Goal: Task Accomplishment & Management: Use online tool/utility

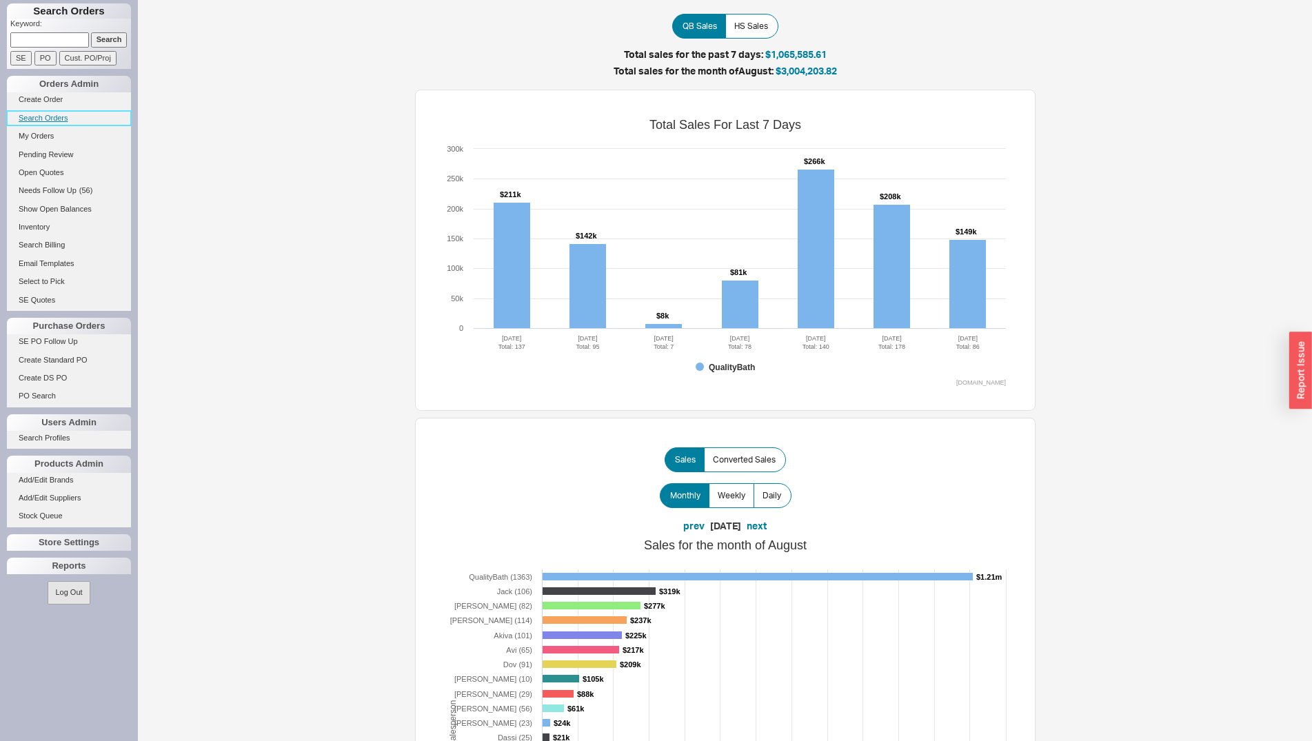
click at [63, 119] on link "Search Orders" at bounding box center [69, 118] width 124 height 14
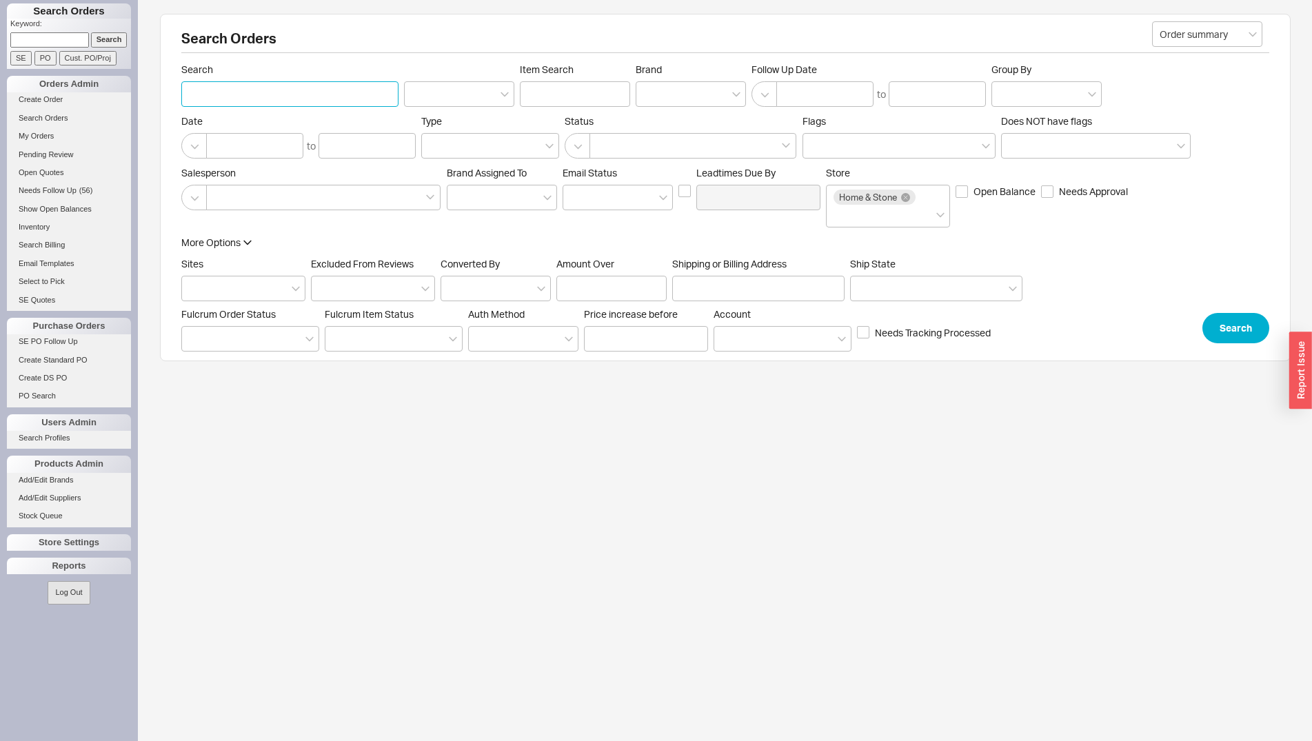
click at [250, 88] on input "Search" at bounding box center [289, 94] width 217 height 26
type input "titamium"
click button "Search" at bounding box center [1235, 328] width 67 height 30
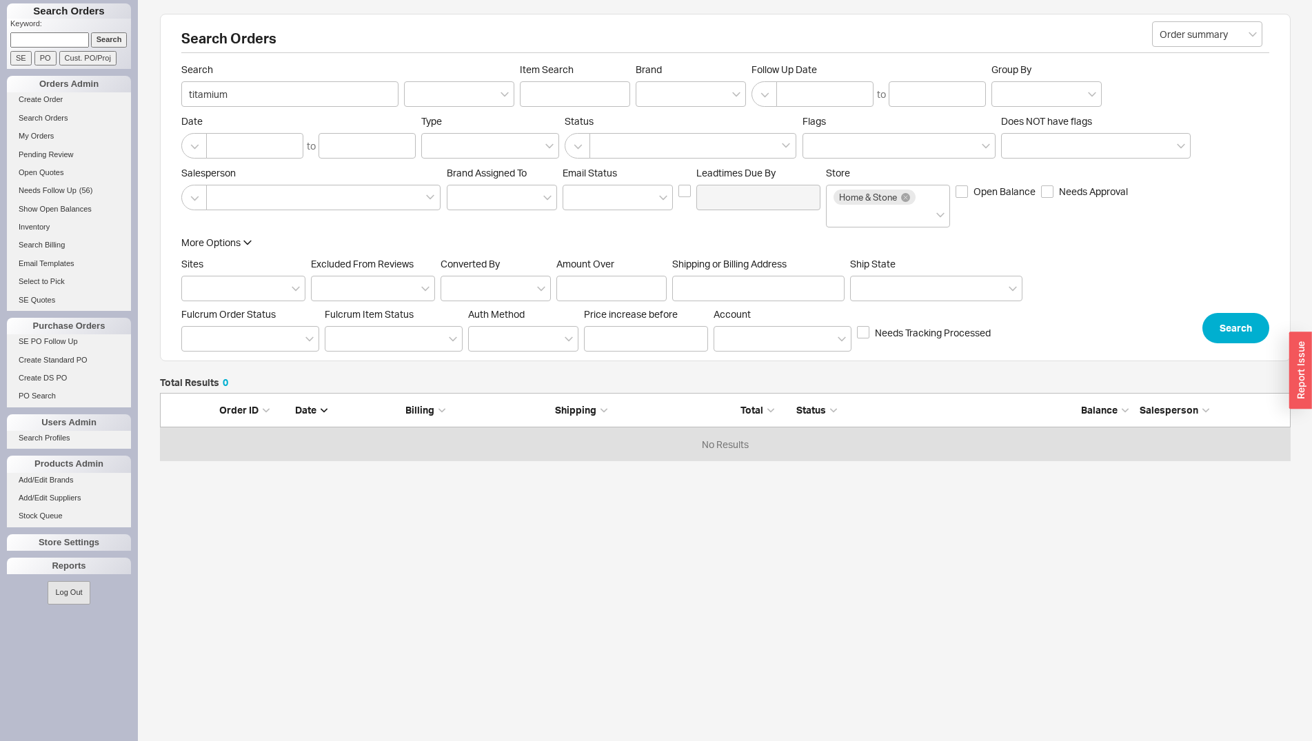
scroll to position [57, 1119]
click at [1235, 319] on button "Search" at bounding box center [1235, 328] width 67 height 30
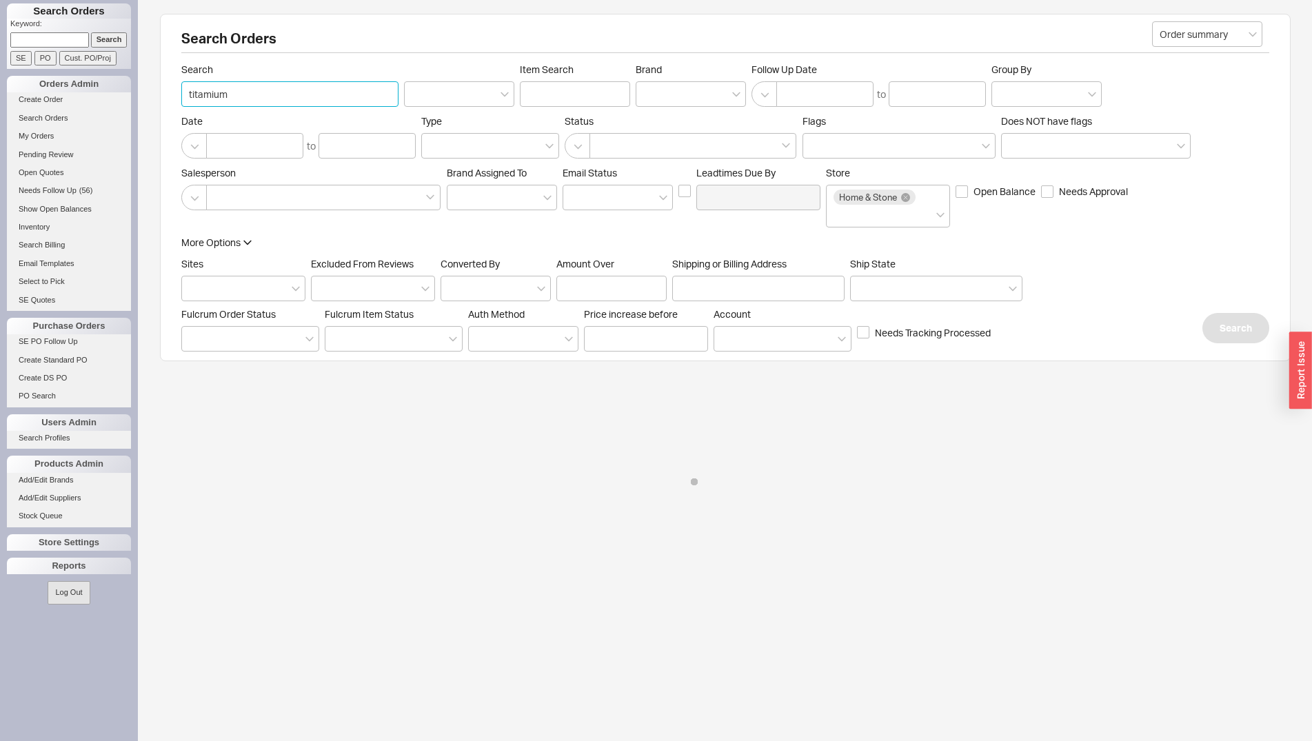
click at [223, 96] on input "titamium" at bounding box center [289, 94] width 217 height 26
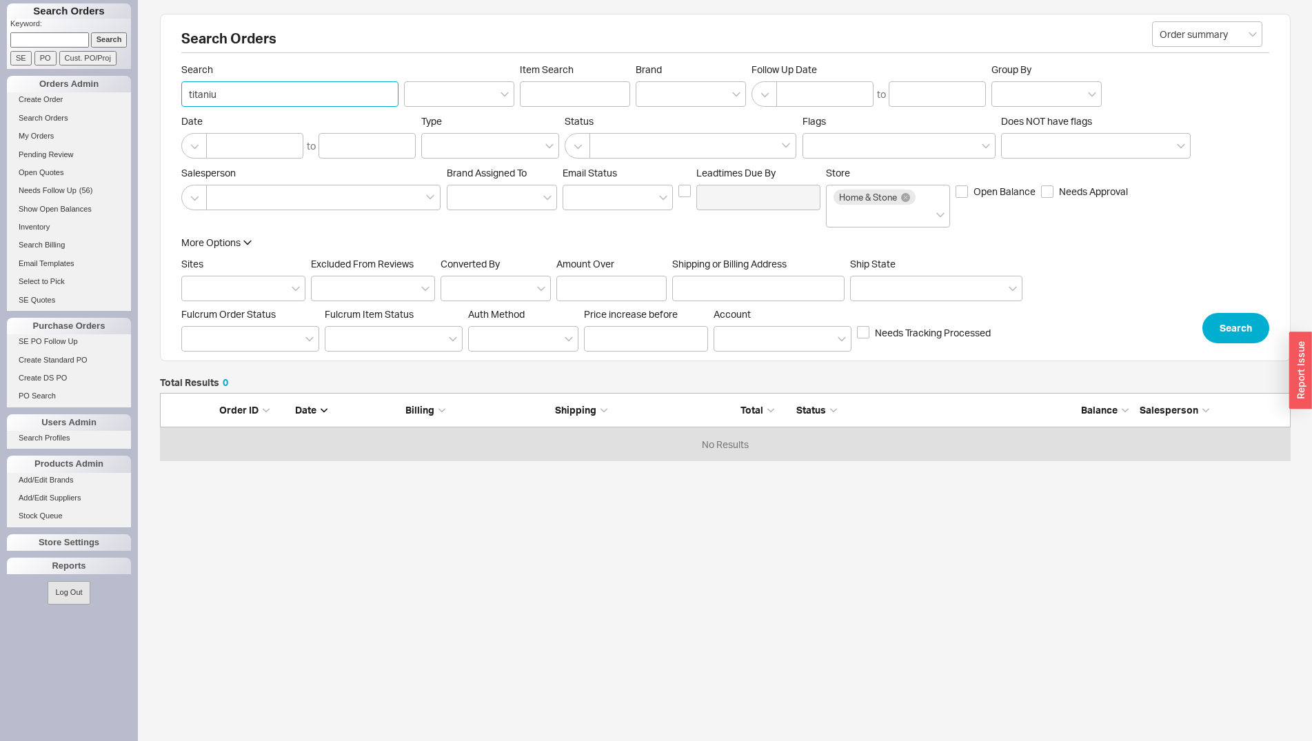
type input "titanium"
click button "Search" at bounding box center [1235, 328] width 67 height 30
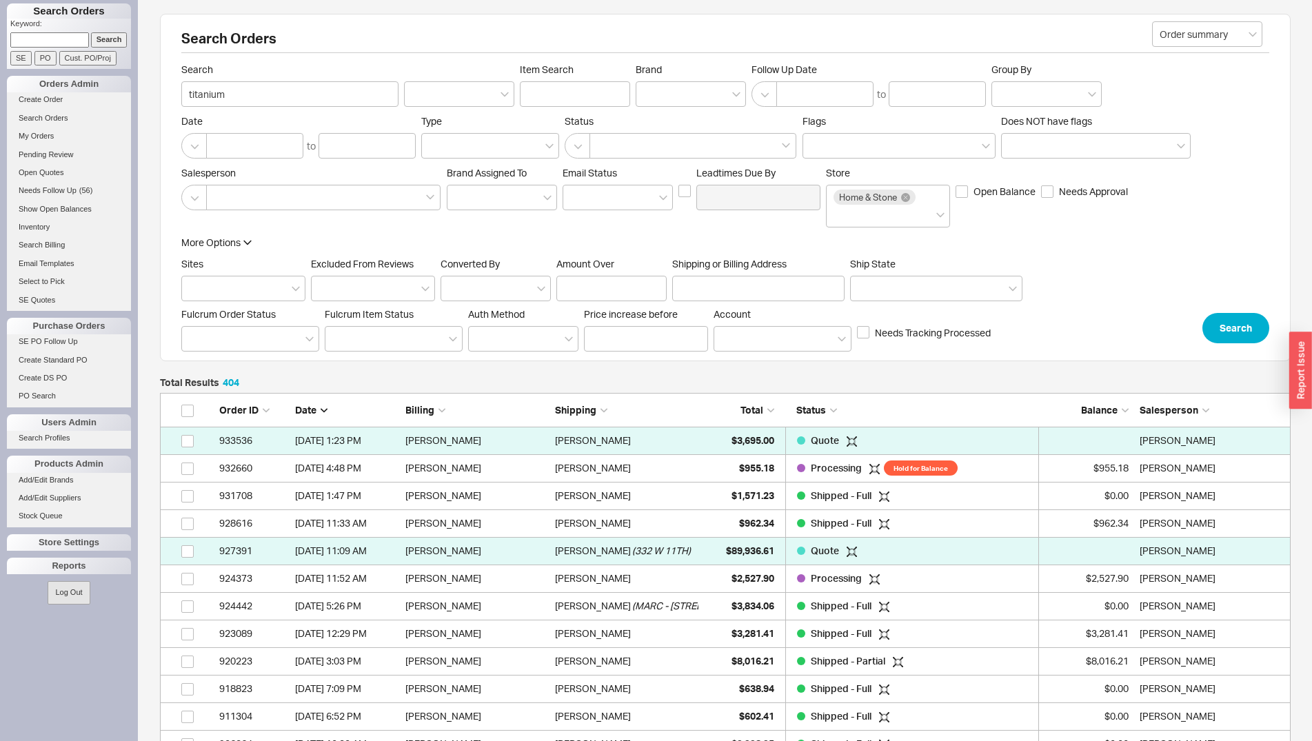
scroll to position [11189, 1119]
click at [749, 419] on div "Order ID Date Billing Shipping Total Status Balance Salesperson" at bounding box center [725, 410] width 1130 height 34
click at [751, 410] on span "Total" at bounding box center [751, 410] width 23 height 12
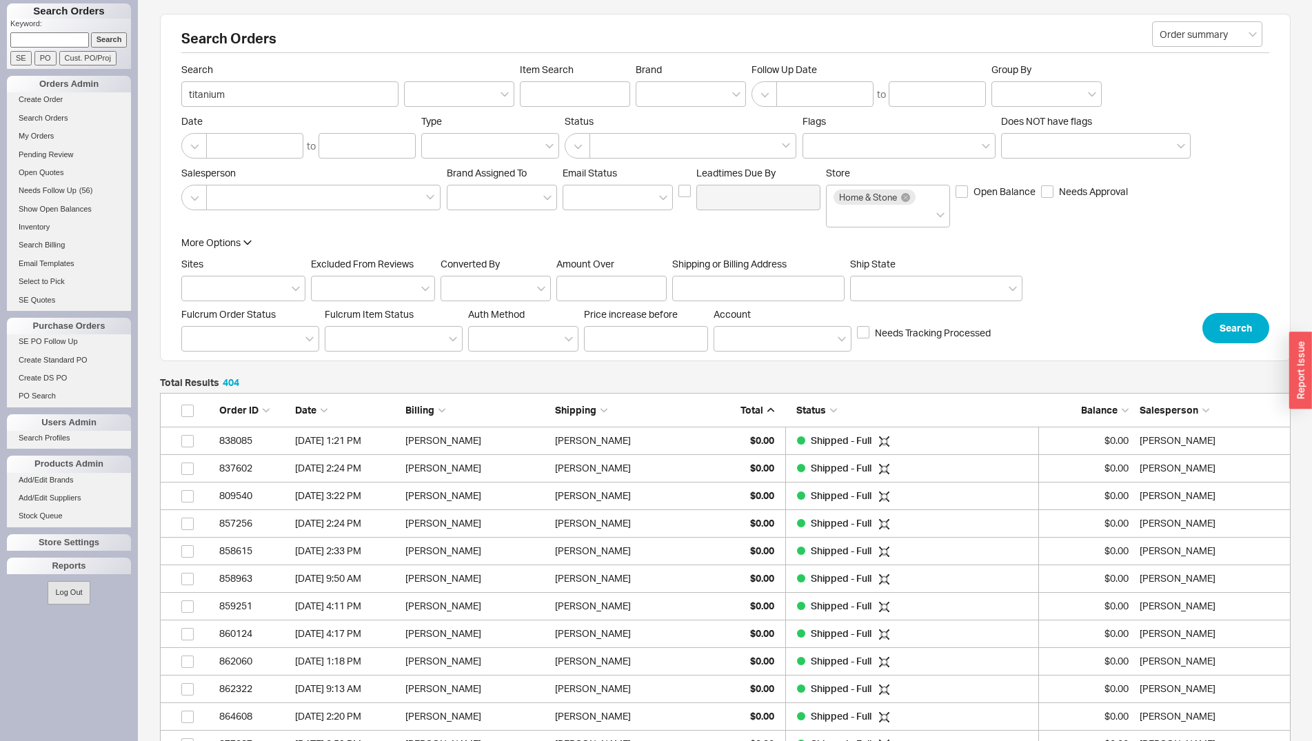
click at [752, 409] on span "Total" at bounding box center [751, 410] width 23 height 12
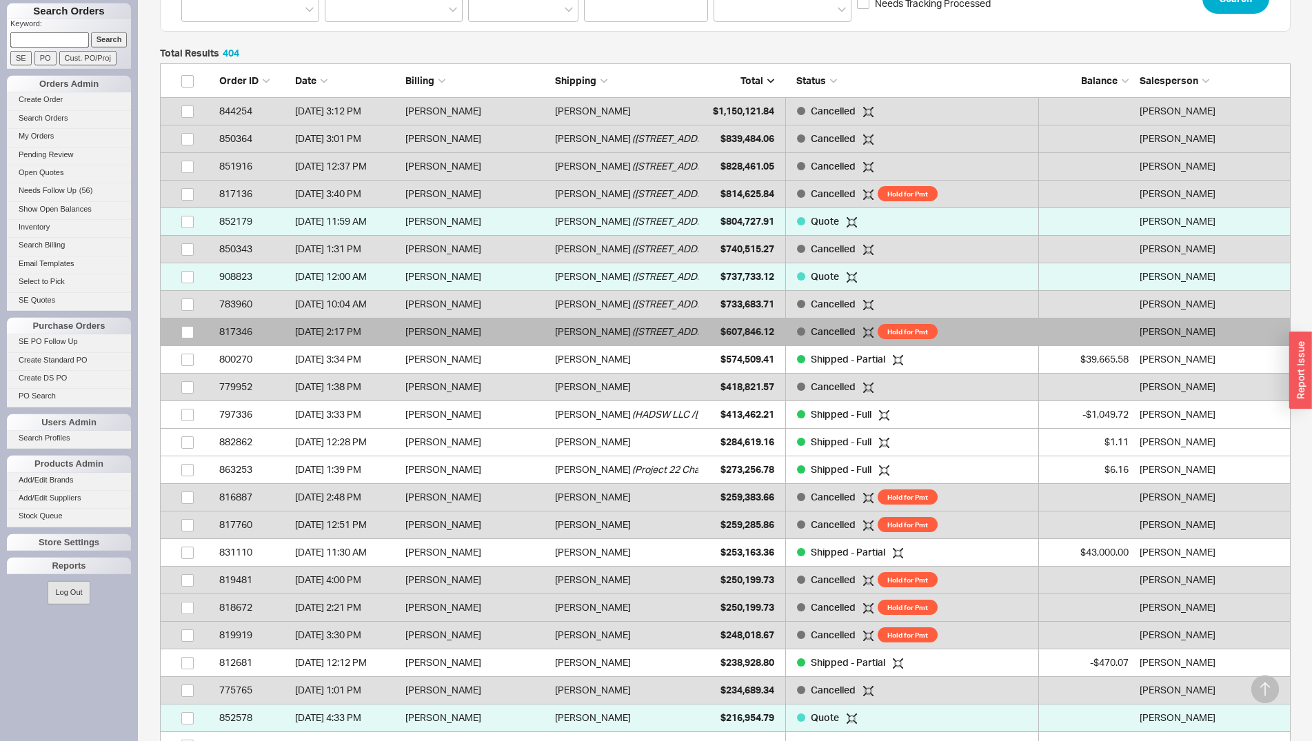
scroll to position [352, 0]
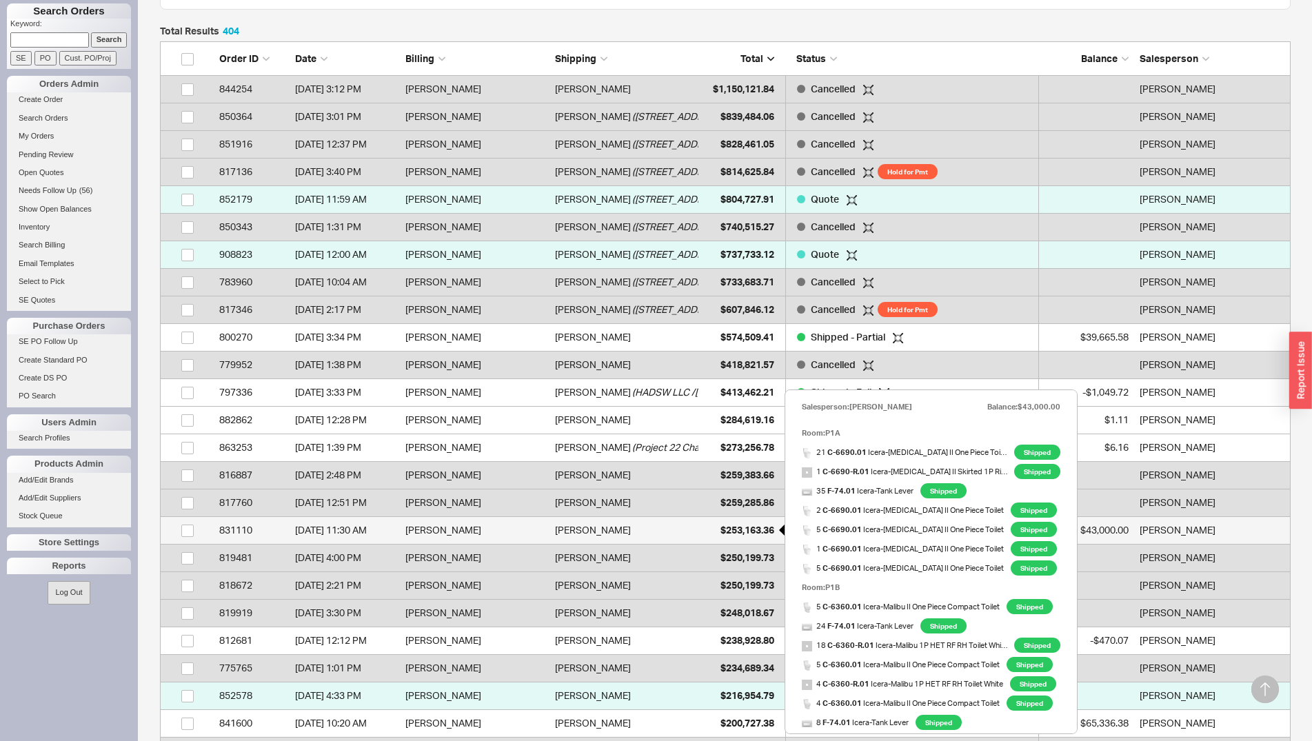
click at [708, 528] on div "$253,163.36" at bounding box center [739, 530] width 69 height 28
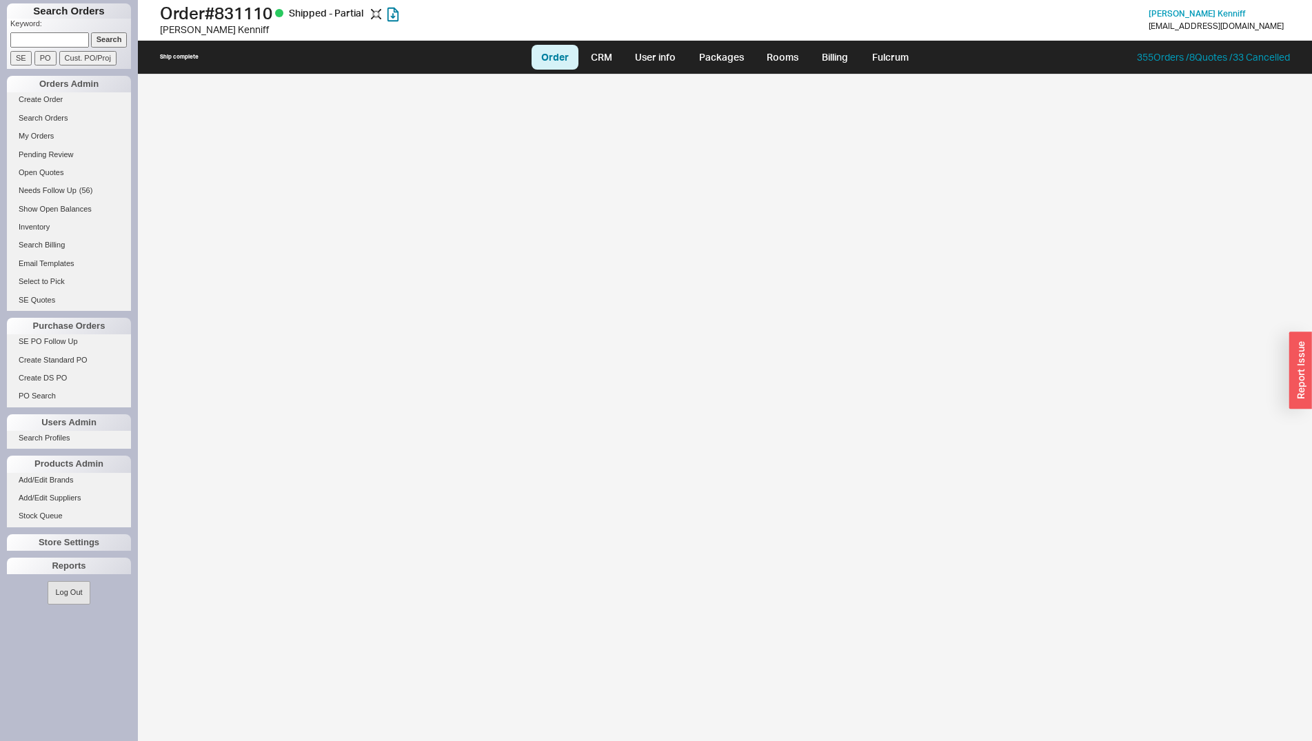
select select "LOW"
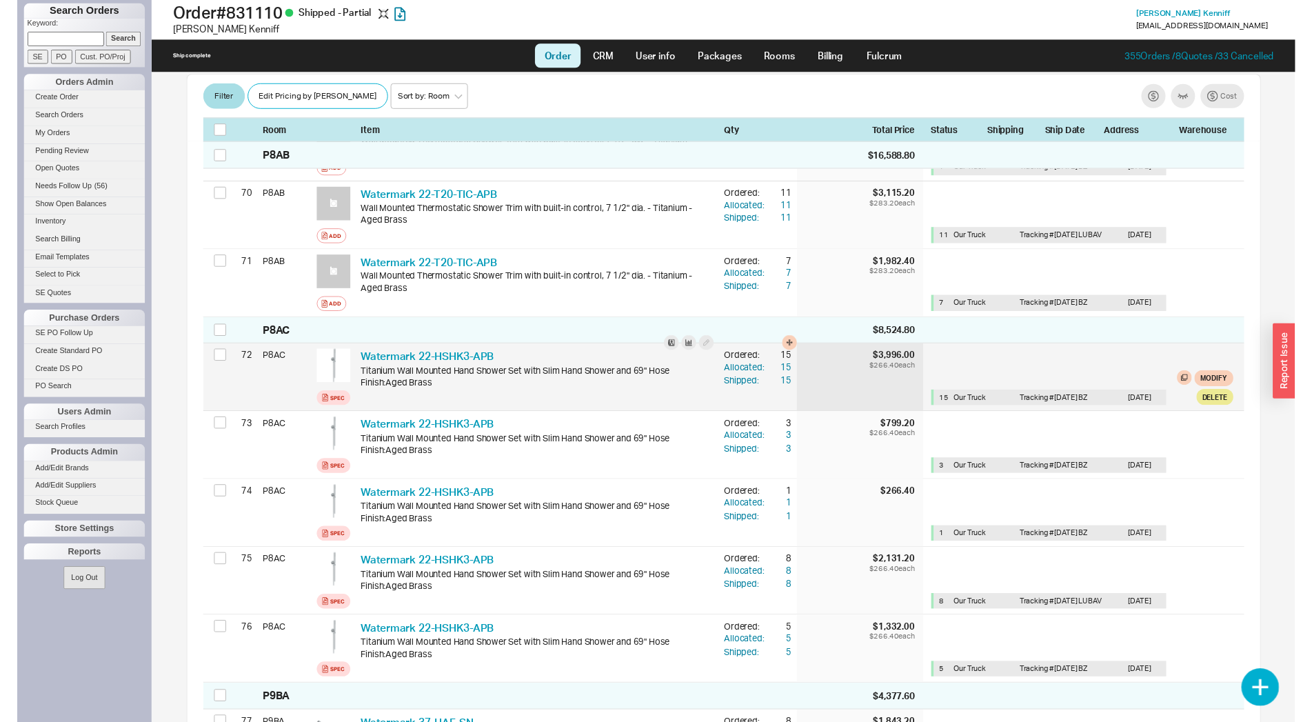
scroll to position [5414, 0]
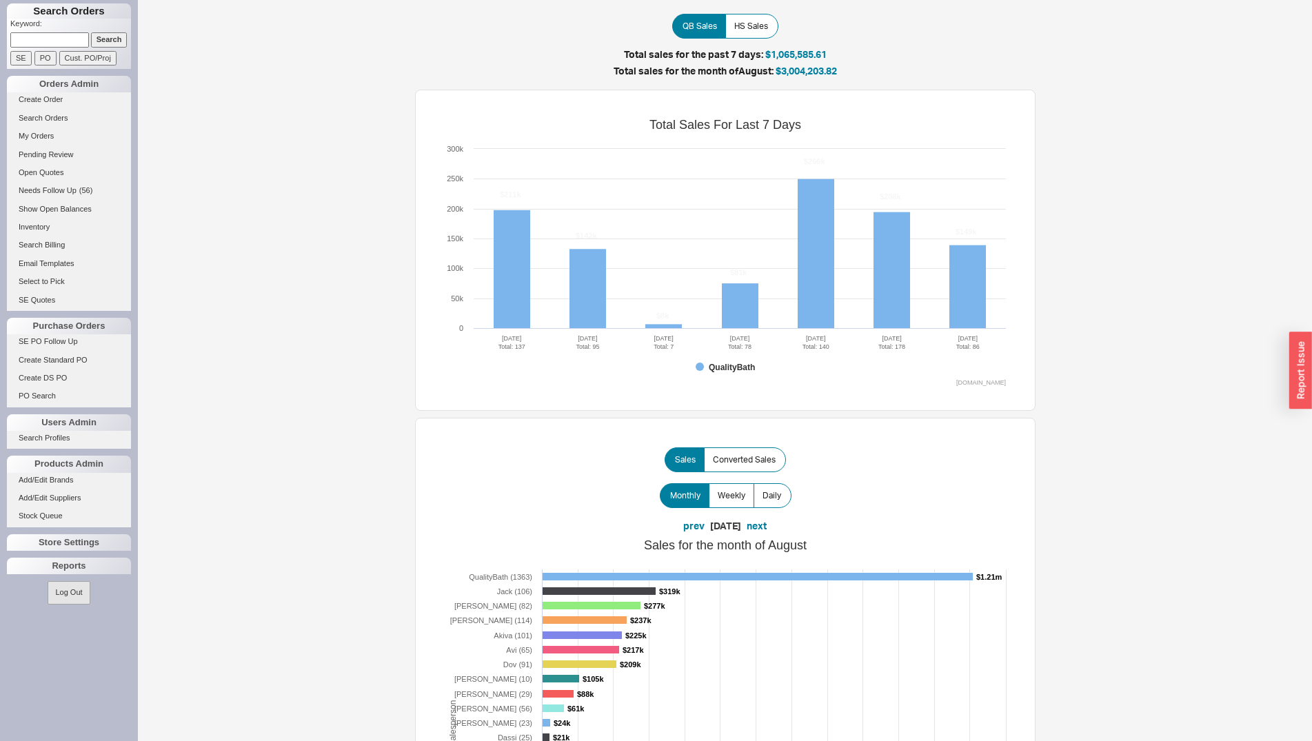
click at [64, 39] on input at bounding box center [49, 39] width 79 height 14
type input "osher"
click at [91, 32] on input "Search" at bounding box center [109, 39] width 37 height 14
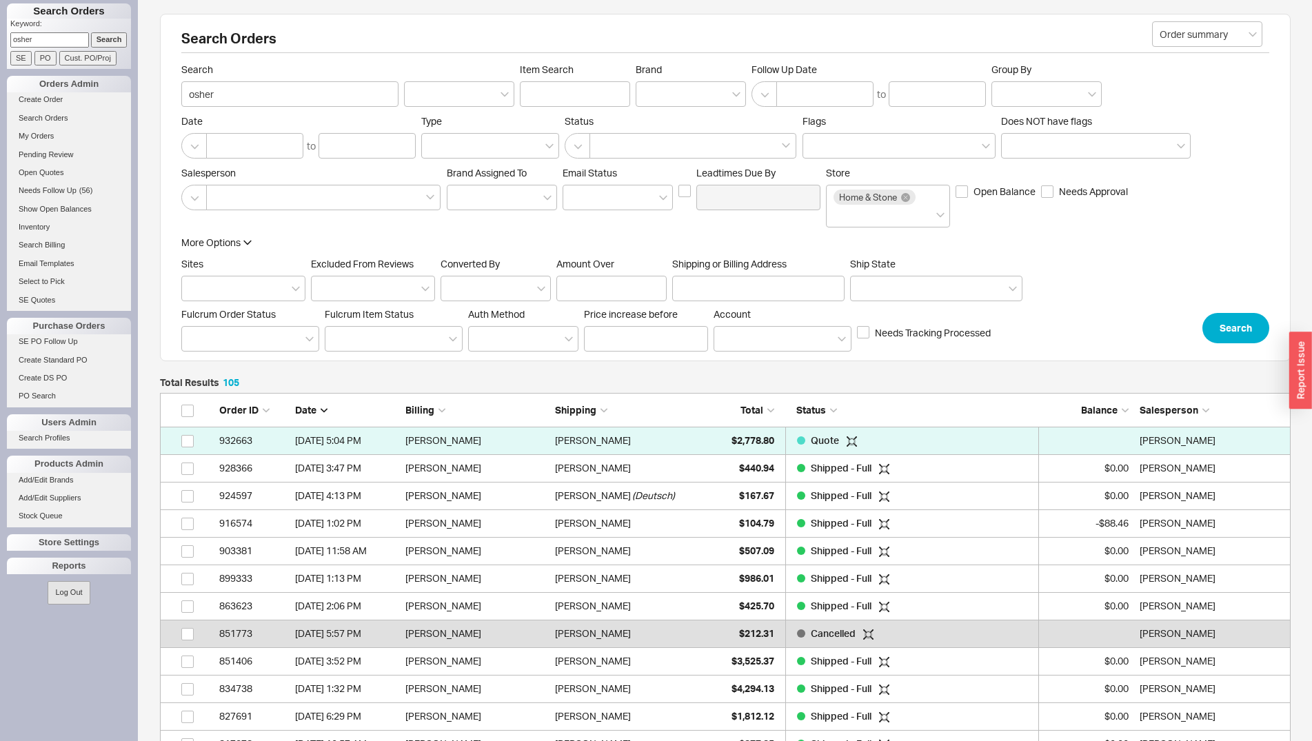
scroll to position [12, 12]
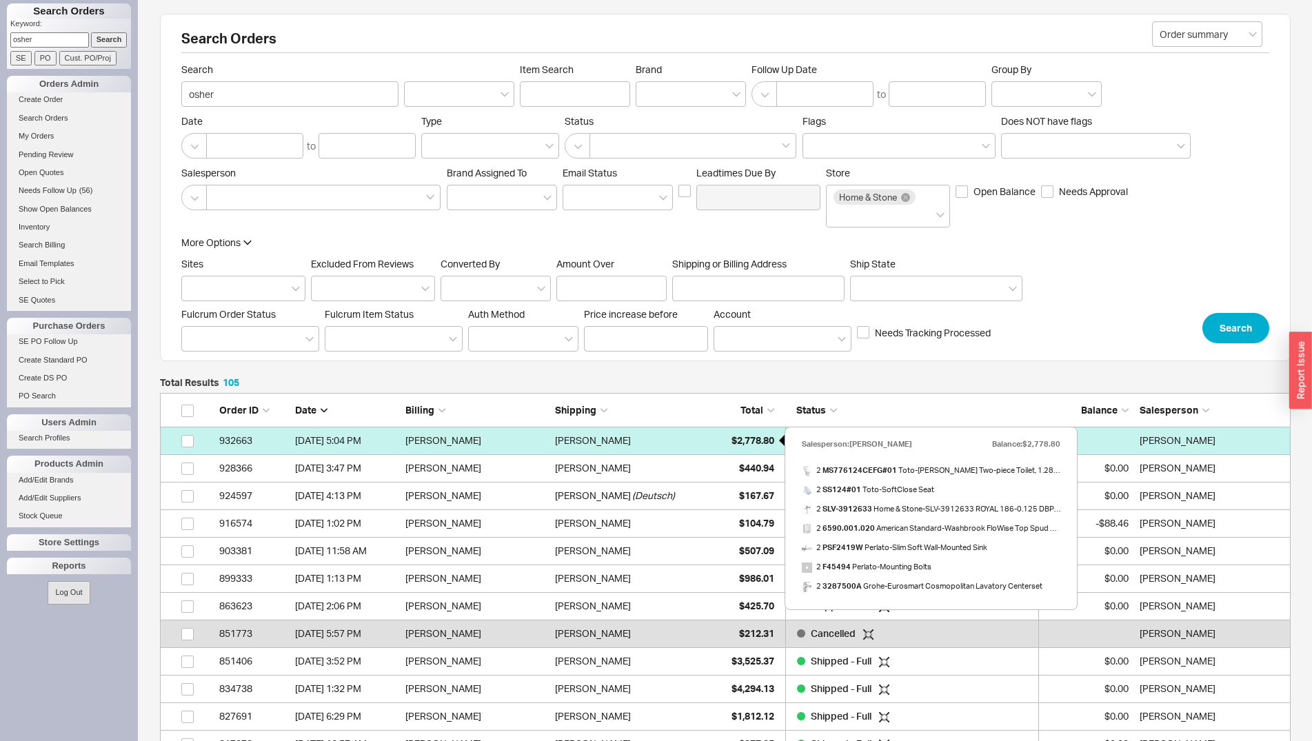
click at [720, 434] on div "$2,778.80" at bounding box center [739, 441] width 69 height 28
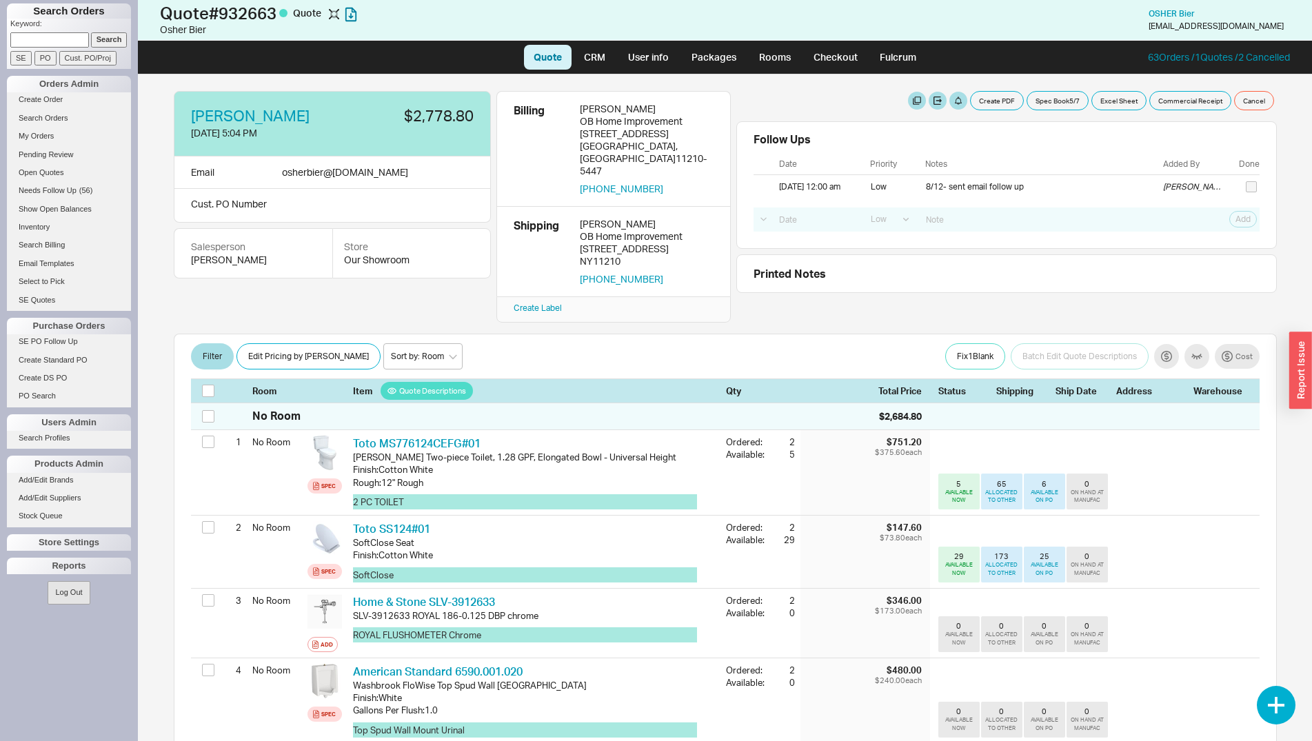
select select "LOW"
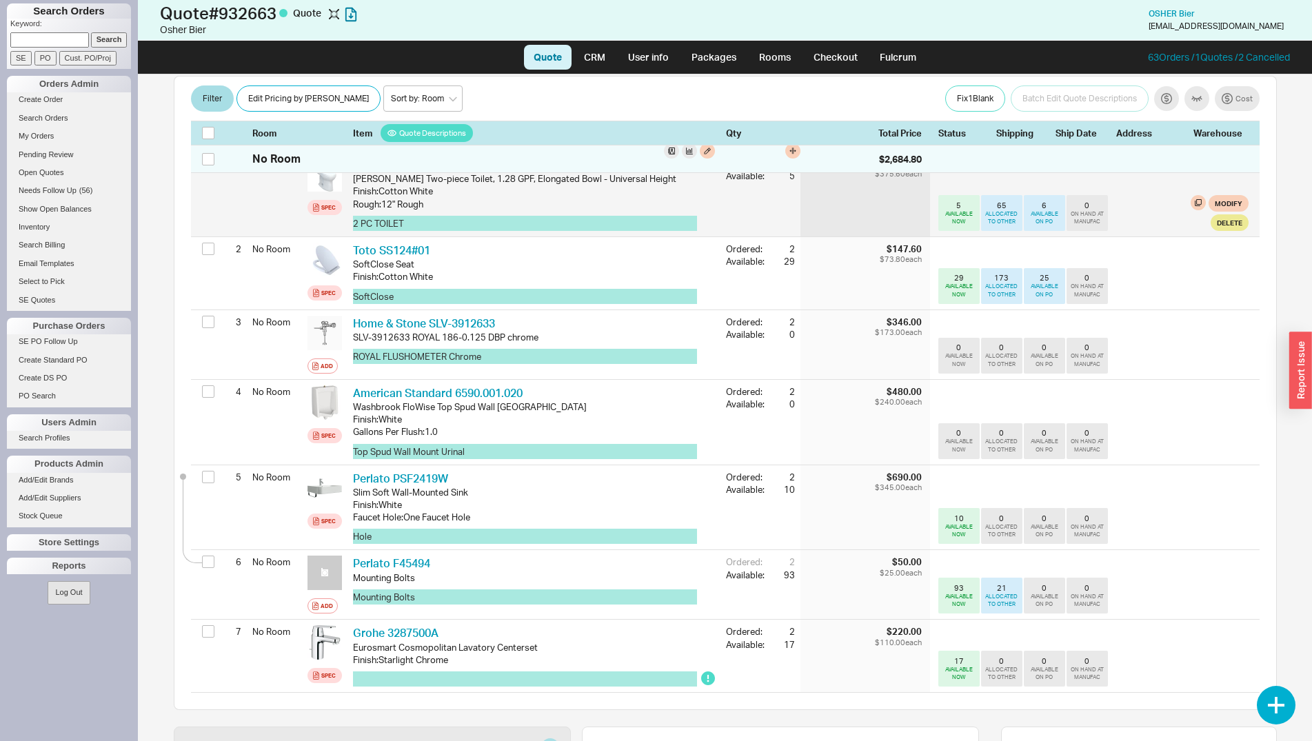
scroll to position [281, 0]
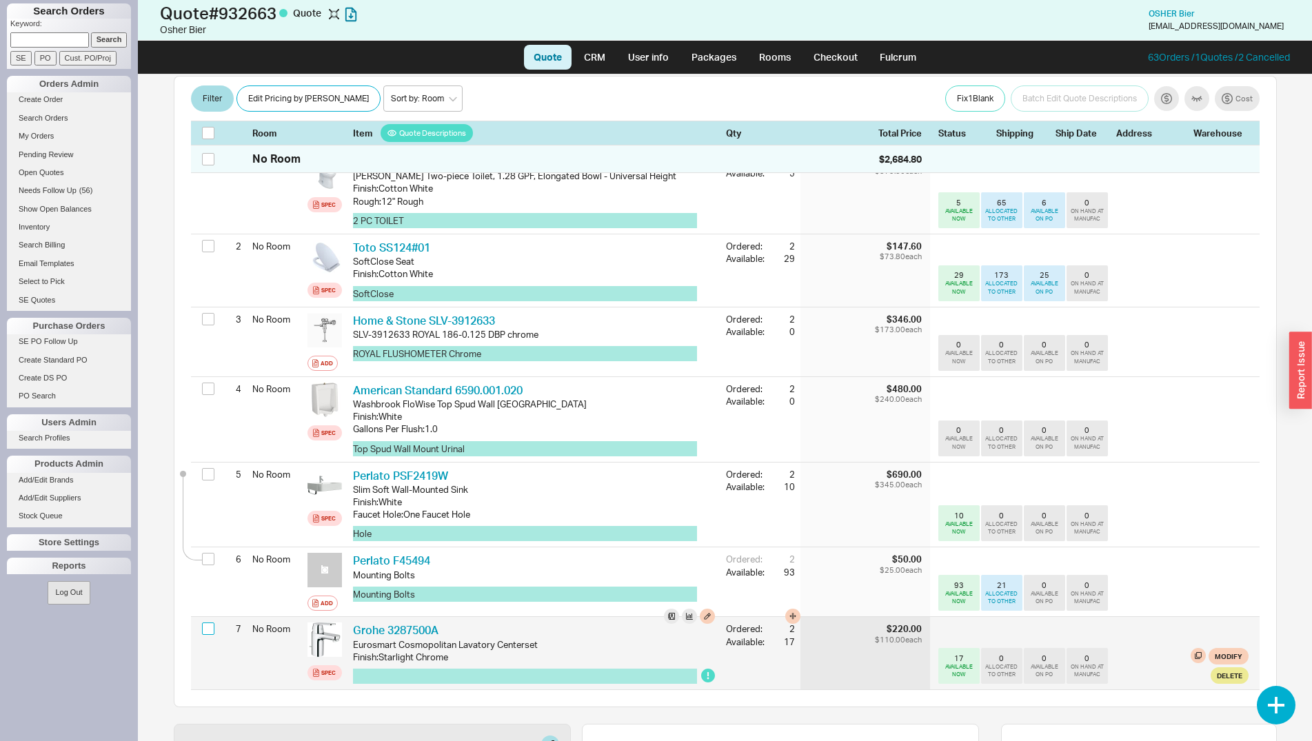
click at [206, 622] on input "checkbox" at bounding box center [208, 628] width 12 height 12
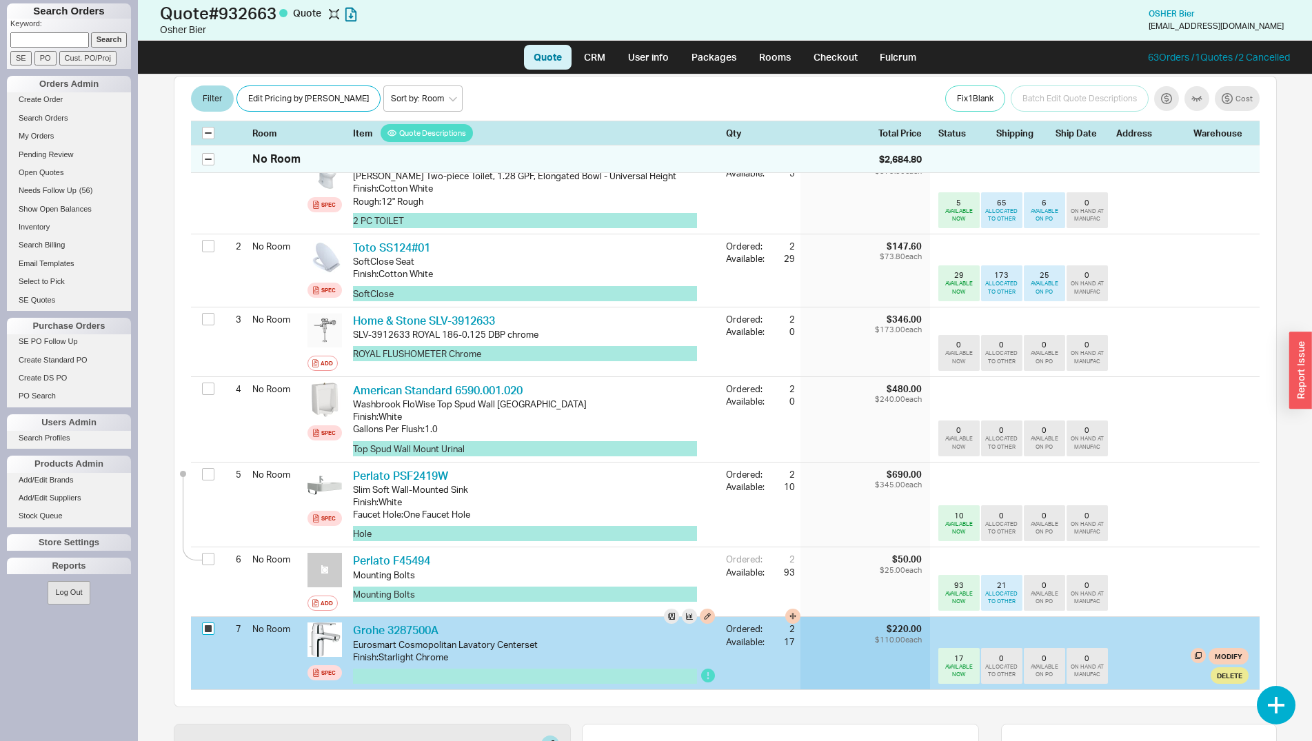
checkbox input "true"
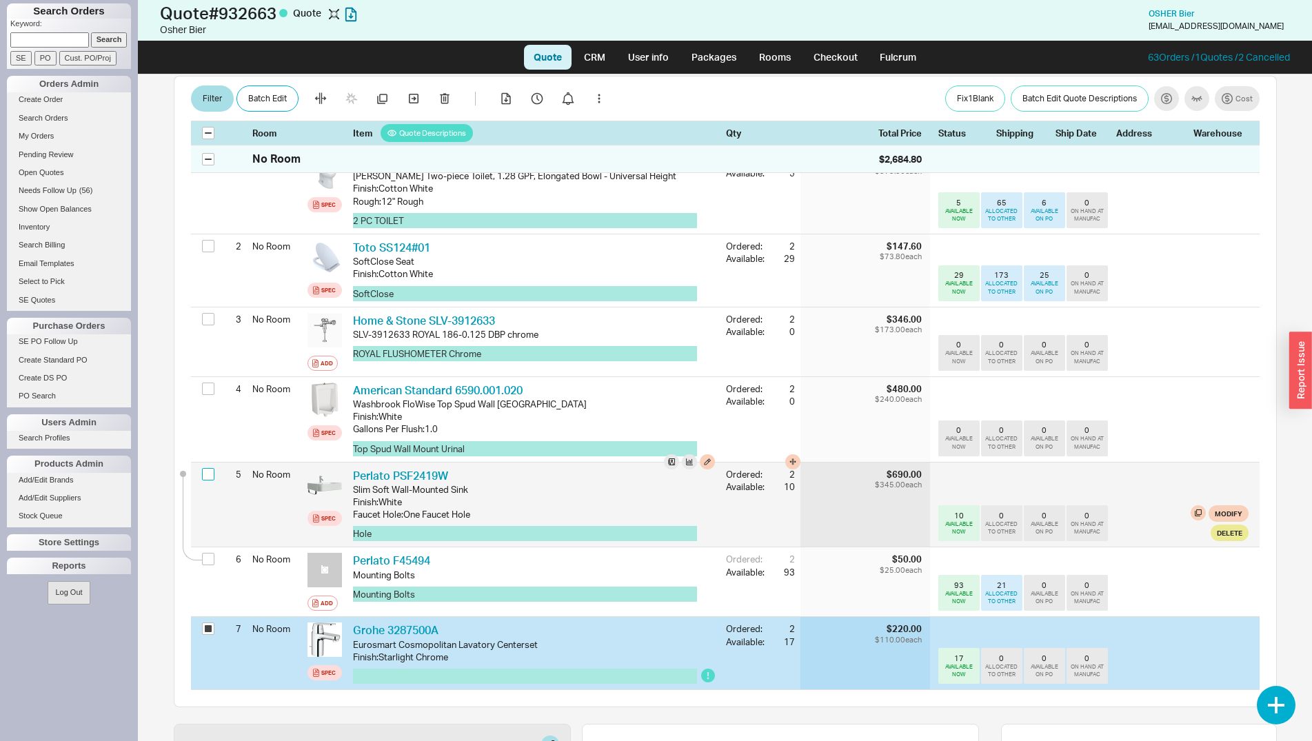
click at [208, 468] on input "checkbox" at bounding box center [208, 474] width 12 height 12
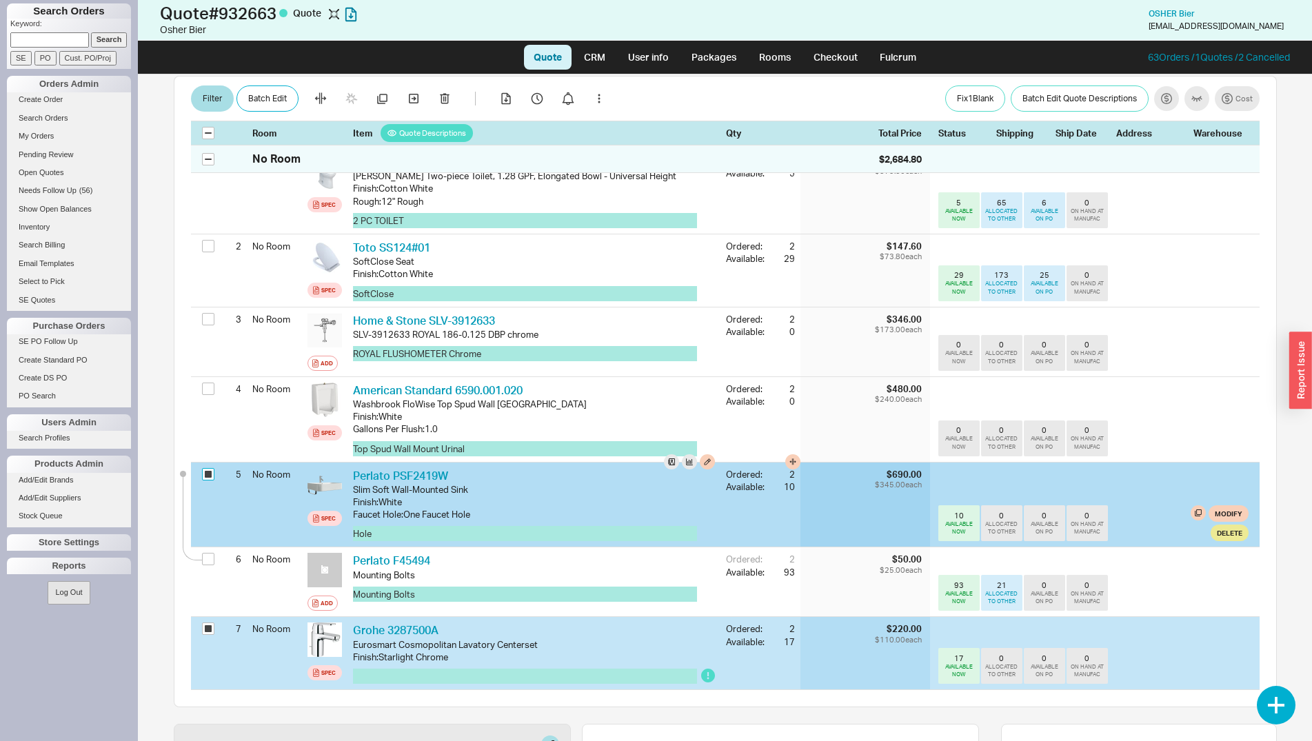
checkbox input "true"
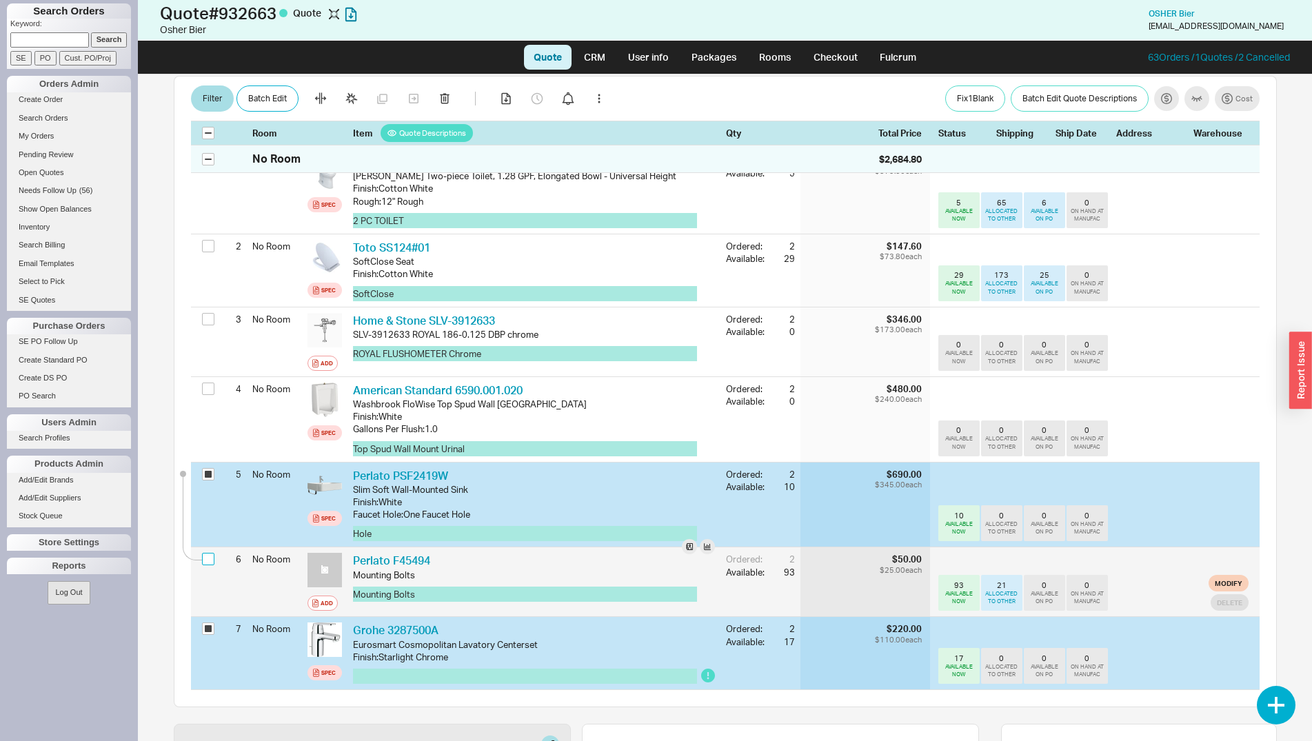
click at [211, 553] on input "checkbox" at bounding box center [208, 559] width 12 height 12
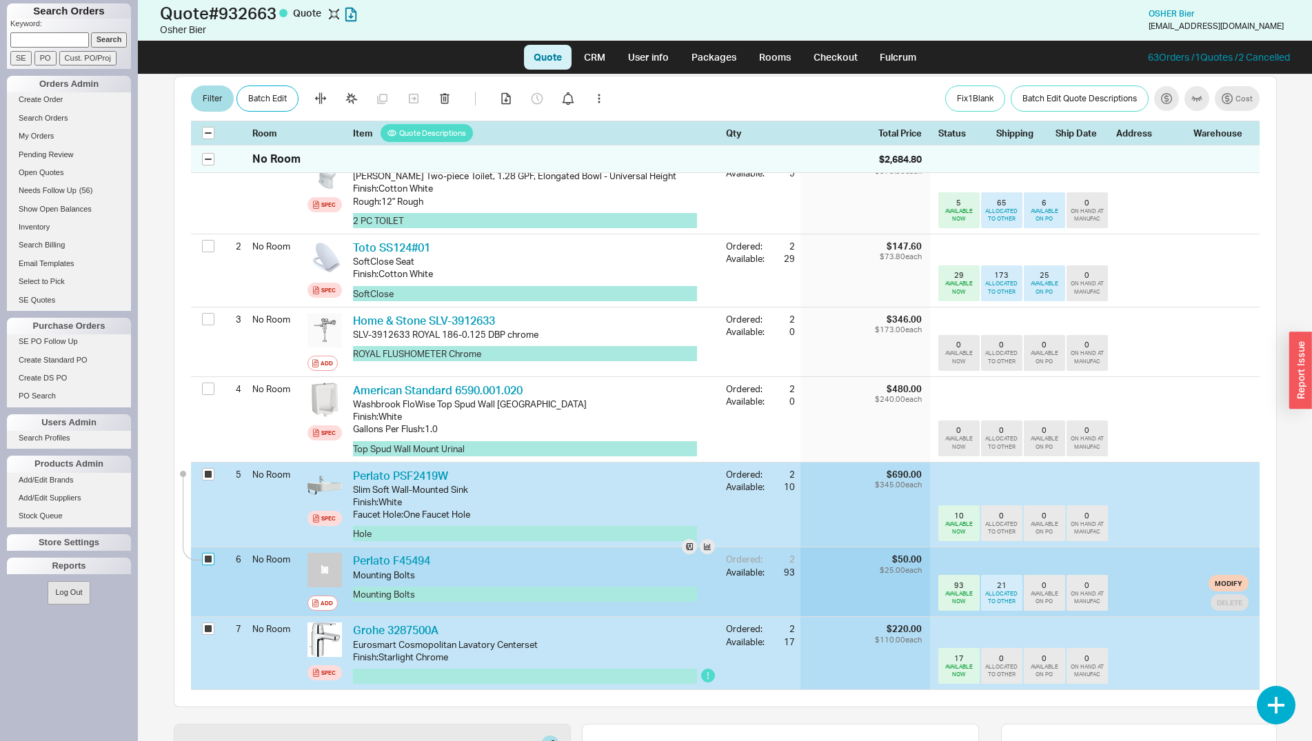
checkbox input "true"
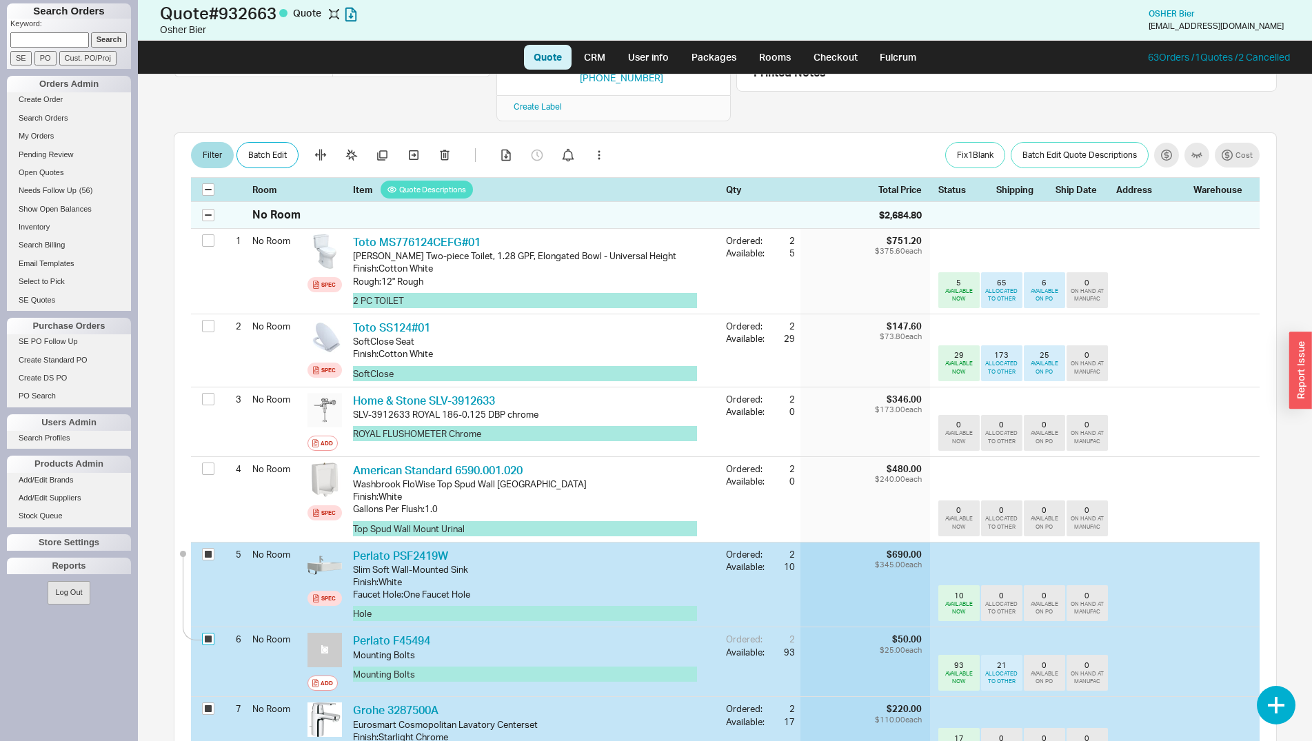
scroll to position [401, 0]
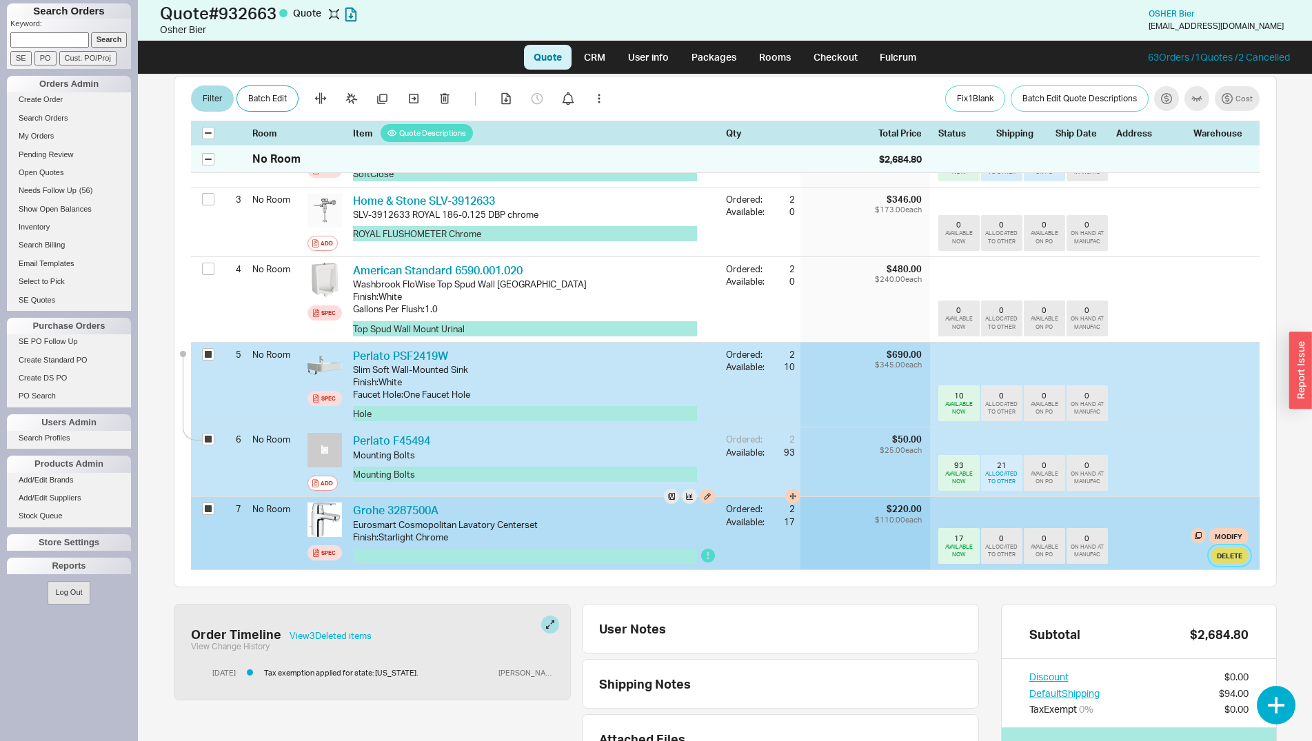
click at [1218, 547] on button "Delete" at bounding box center [1229, 555] width 38 height 17
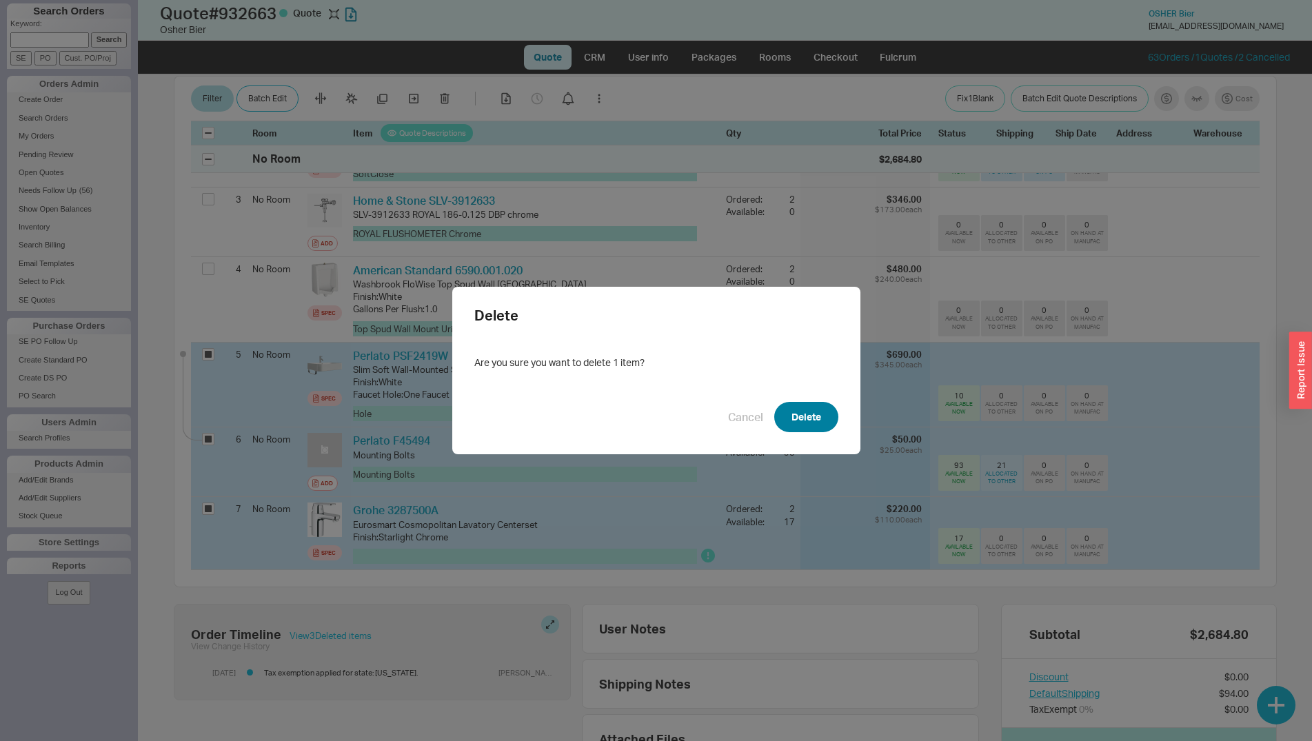
click at [789, 423] on button "Delete" at bounding box center [806, 417] width 64 height 30
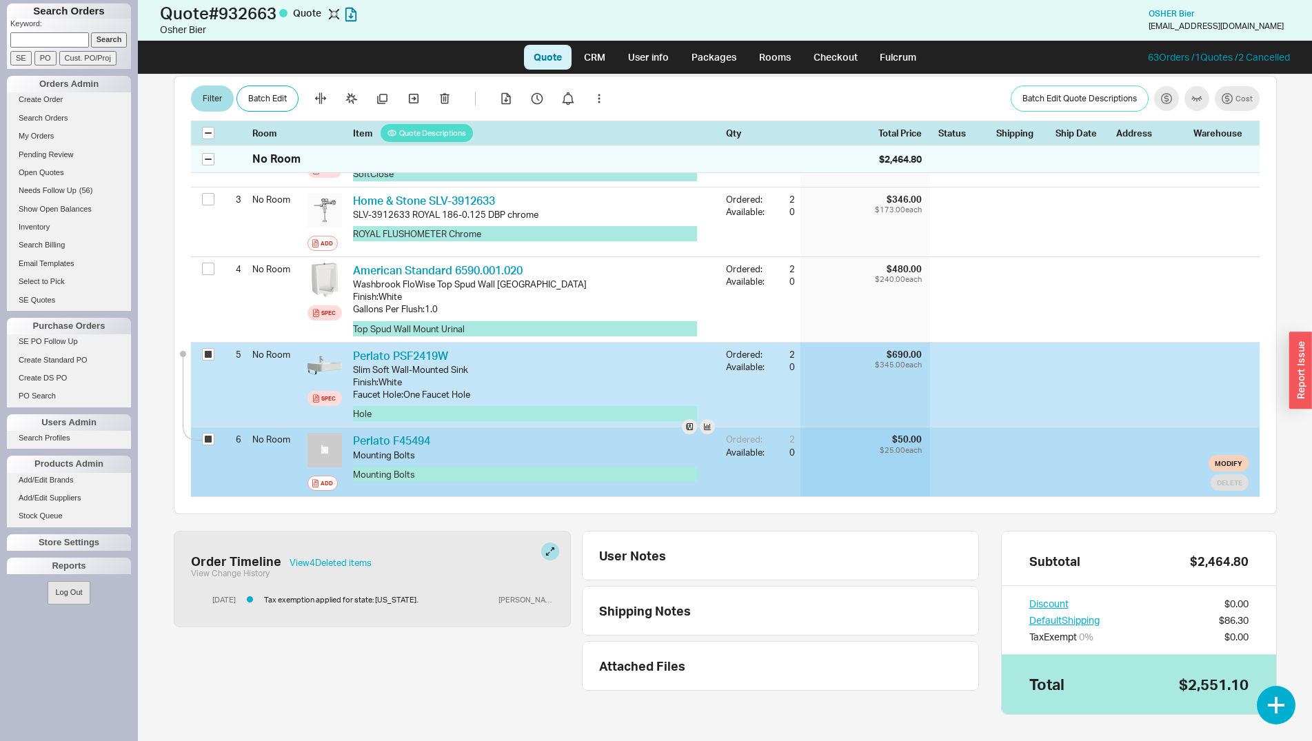
scroll to position [398, 0]
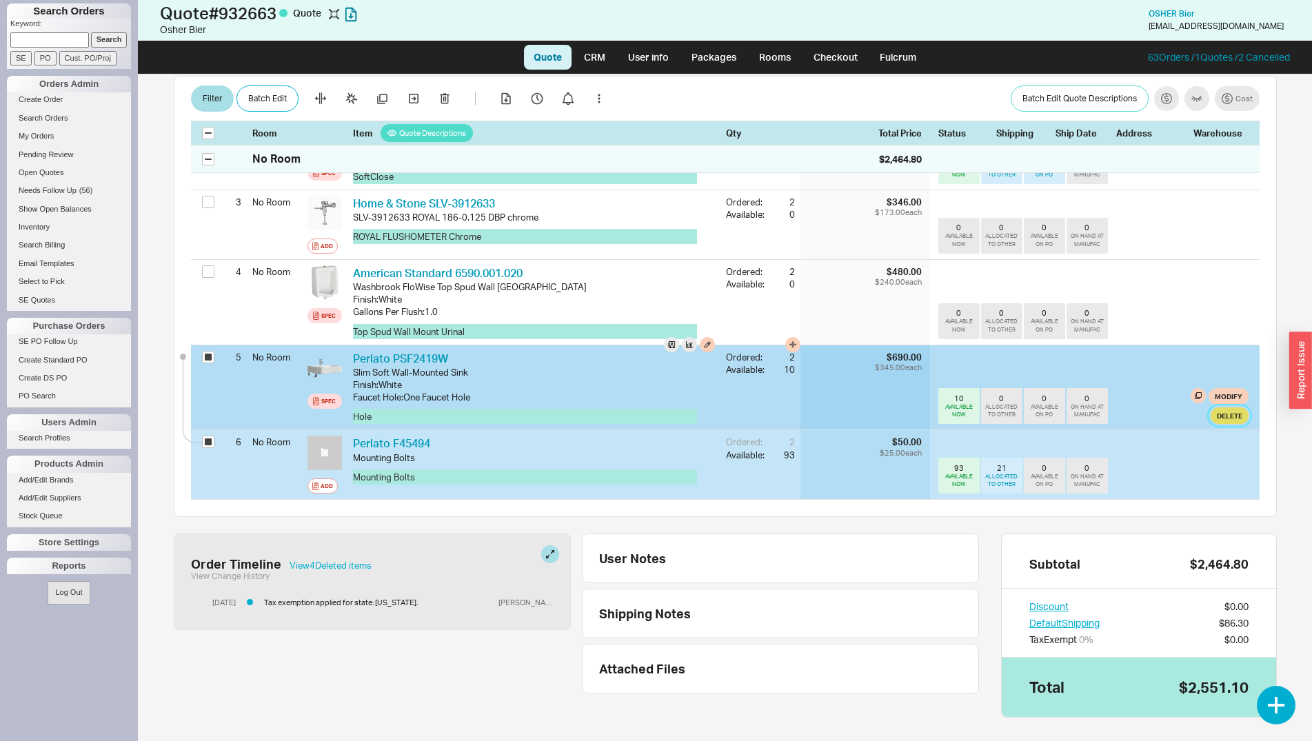
click at [1233, 407] on button "Delete" at bounding box center [1229, 415] width 38 height 17
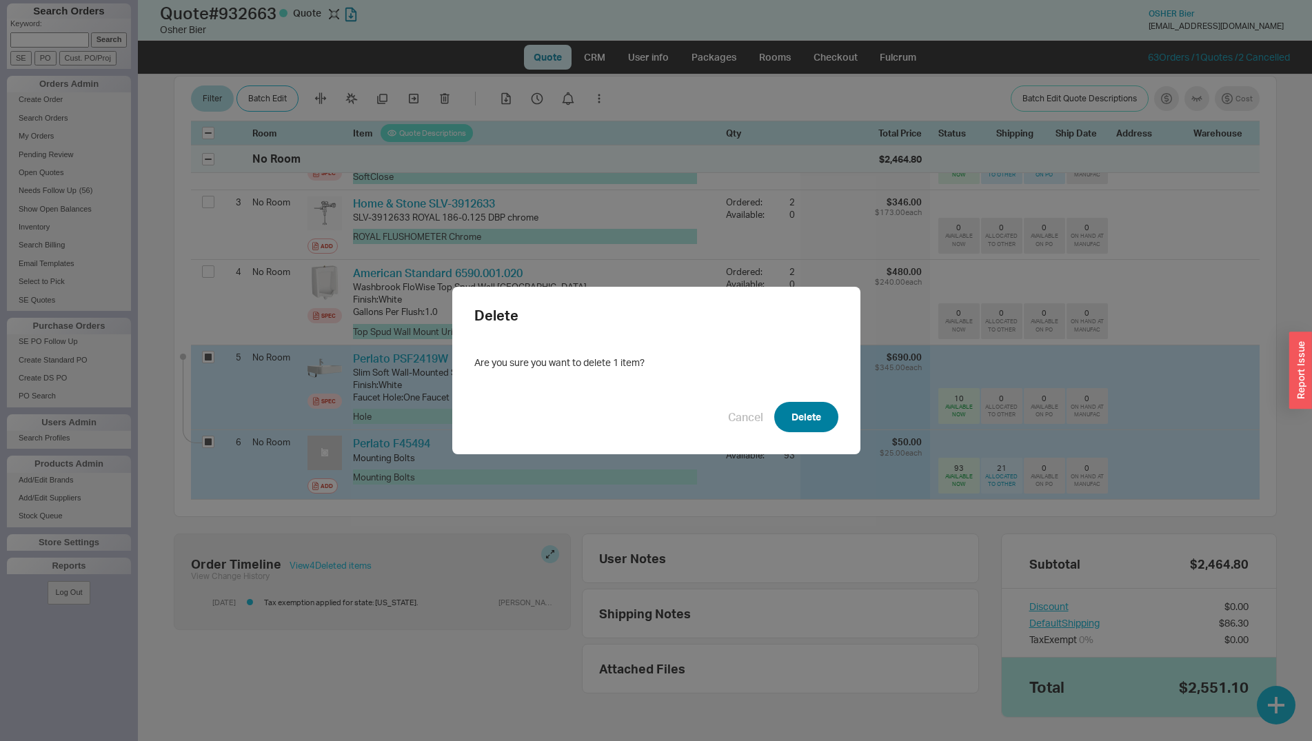
click at [802, 414] on button "Delete" at bounding box center [806, 417] width 64 height 30
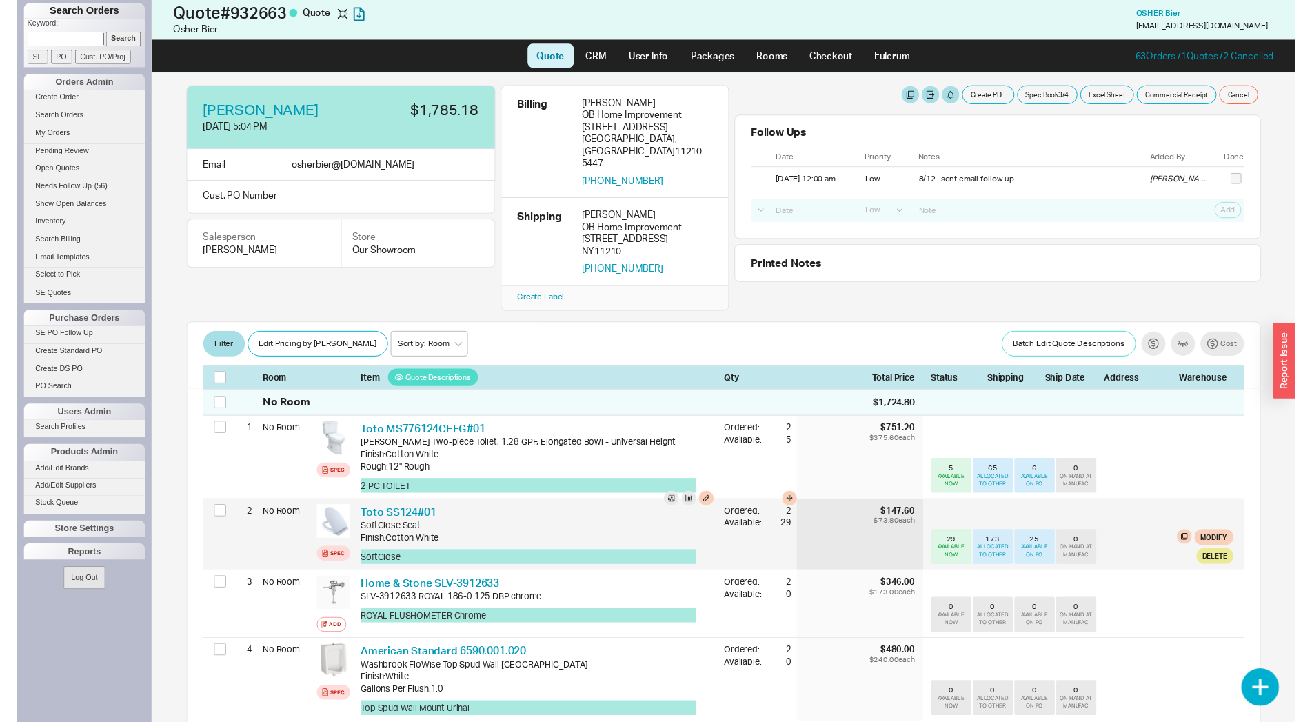
scroll to position [0, 0]
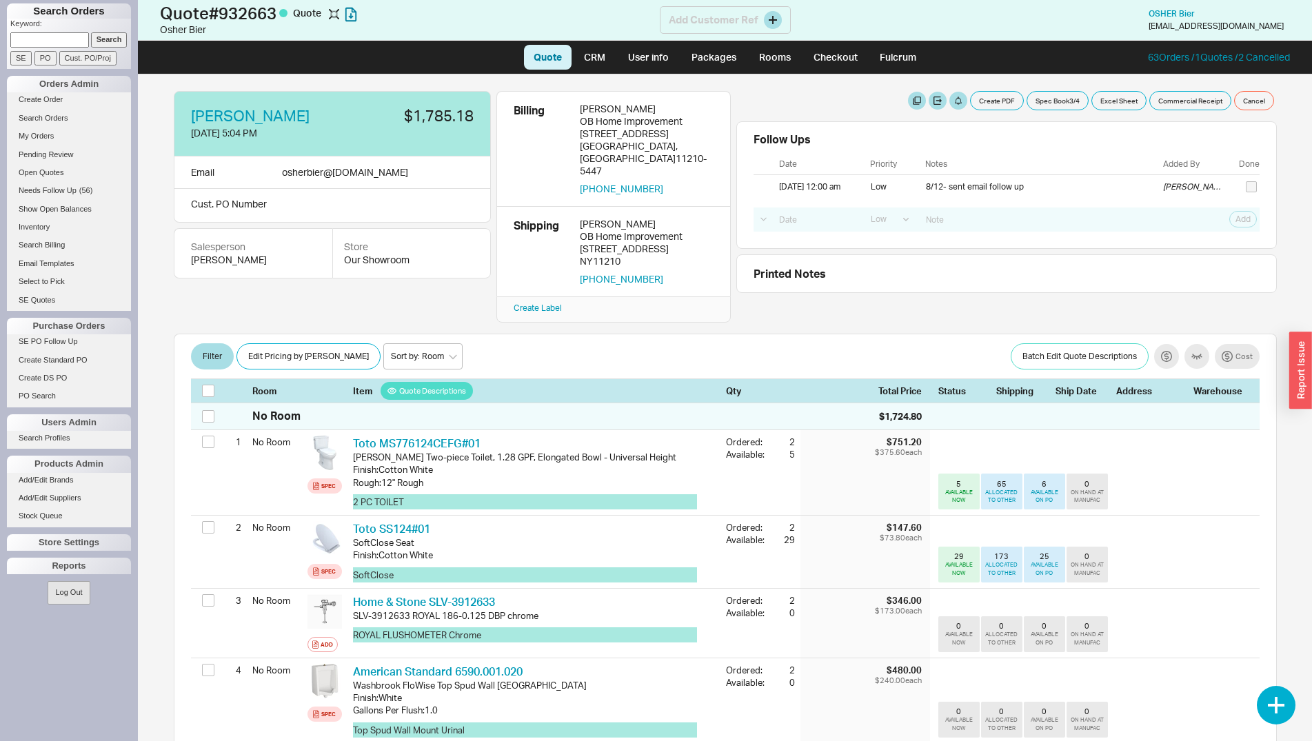
click at [268, 6] on h1 "Quote # 932663 Quote" at bounding box center [410, 12] width 500 height 19
copy h1 "Quote # 932663"
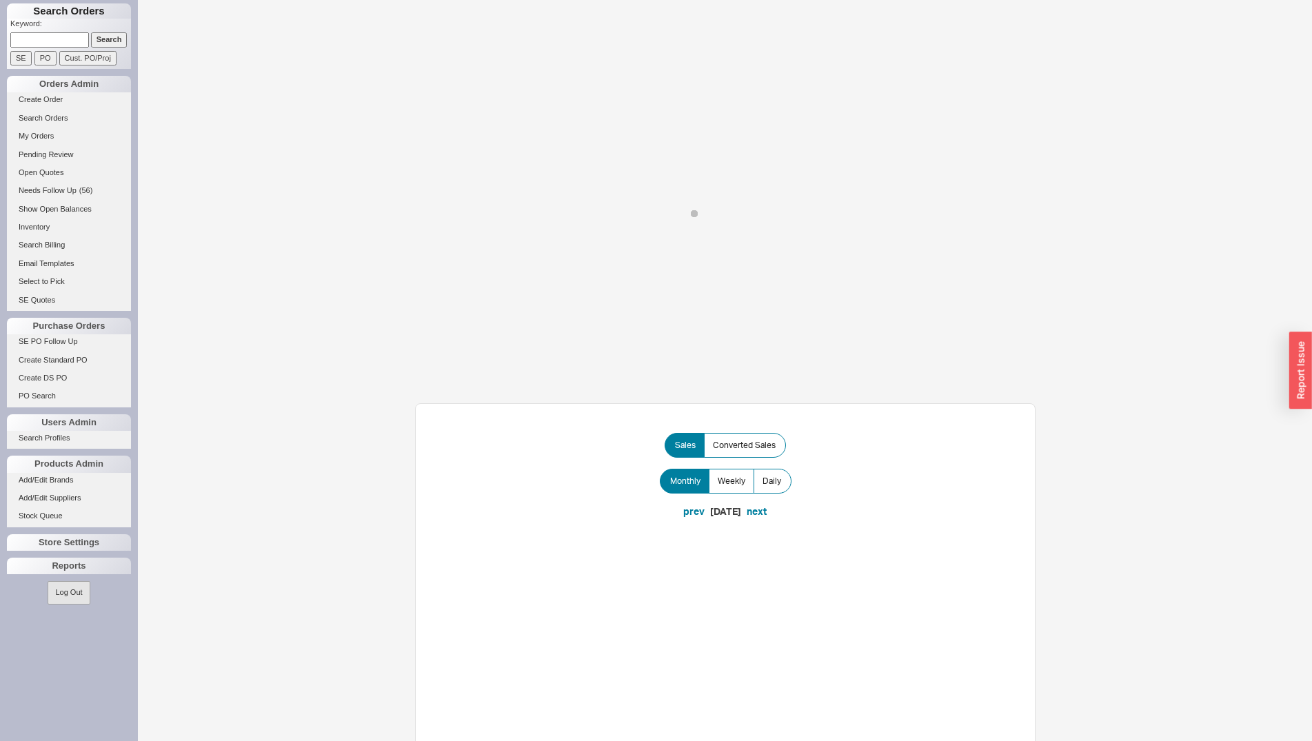
click at [37, 44] on input at bounding box center [49, 39] width 79 height 14
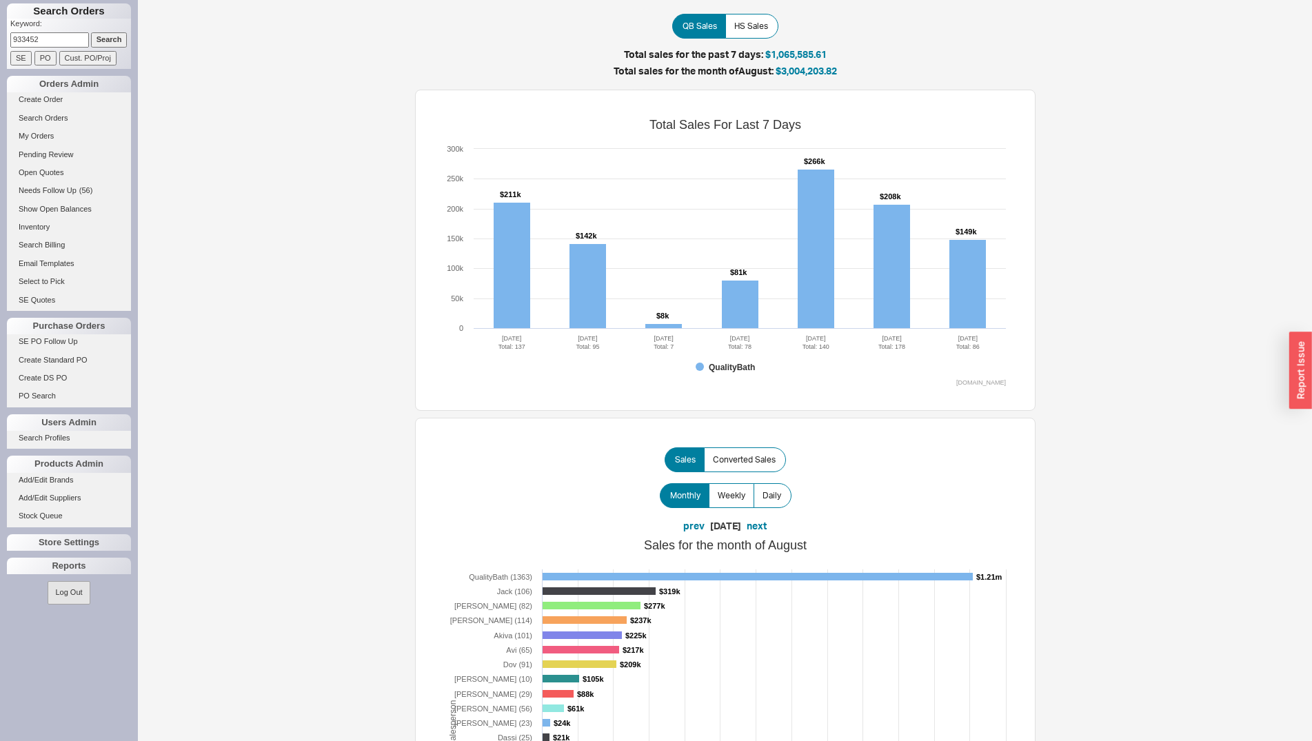
type input "933452"
click at [91, 32] on input "Search" at bounding box center [109, 39] width 37 height 14
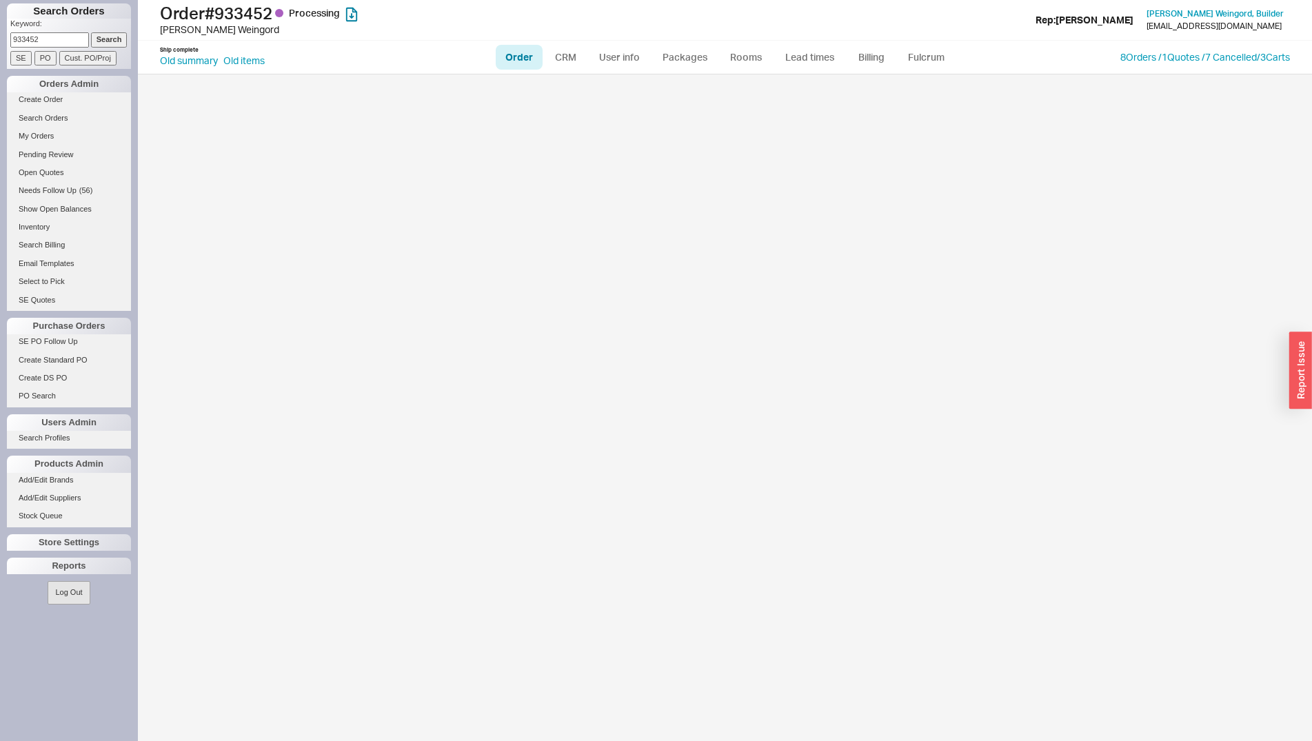
select select "LOW"
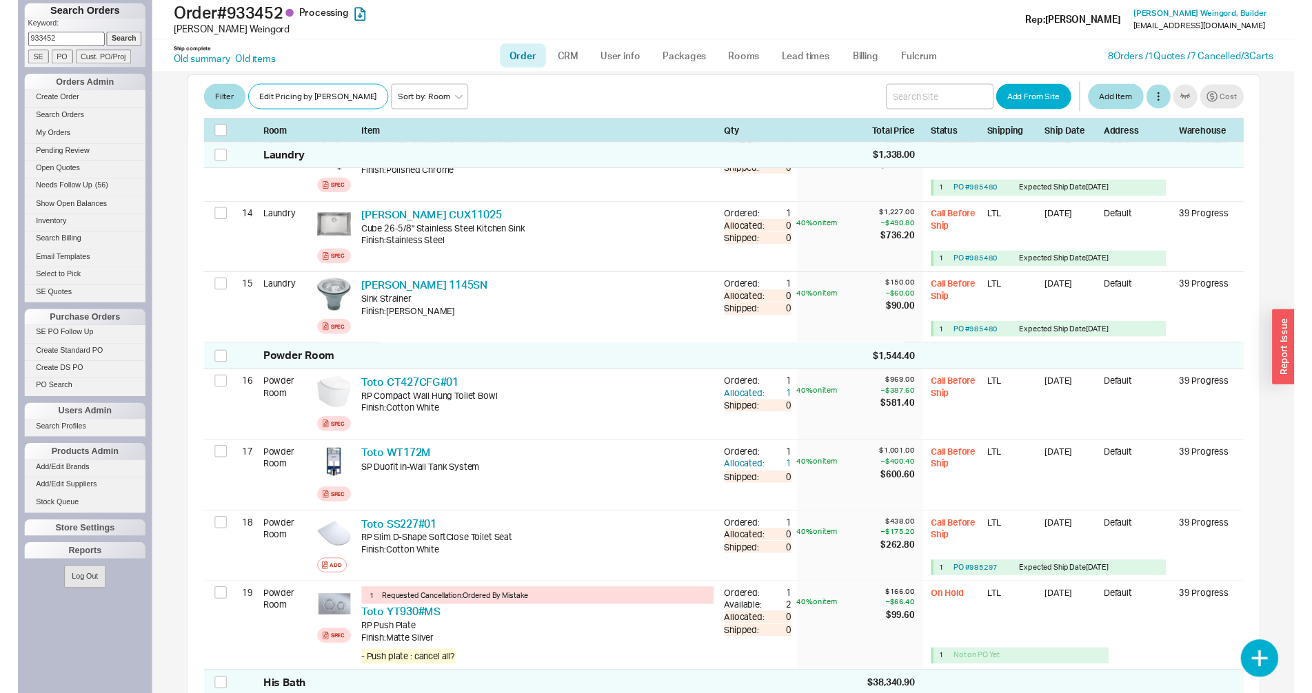
scroll to position [4166, 0]
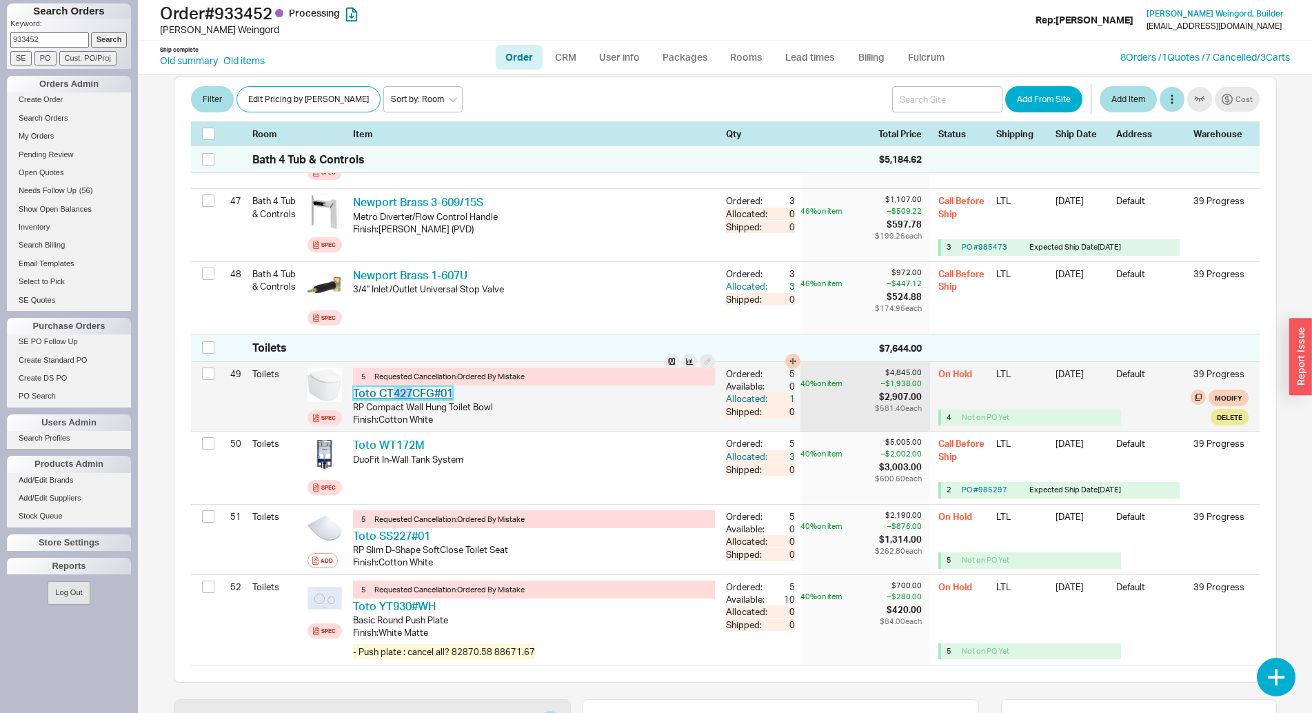
click at [414, 392] on link "Toto CT427CFG#01" at bounding box center [403, 393] width 100 height 14
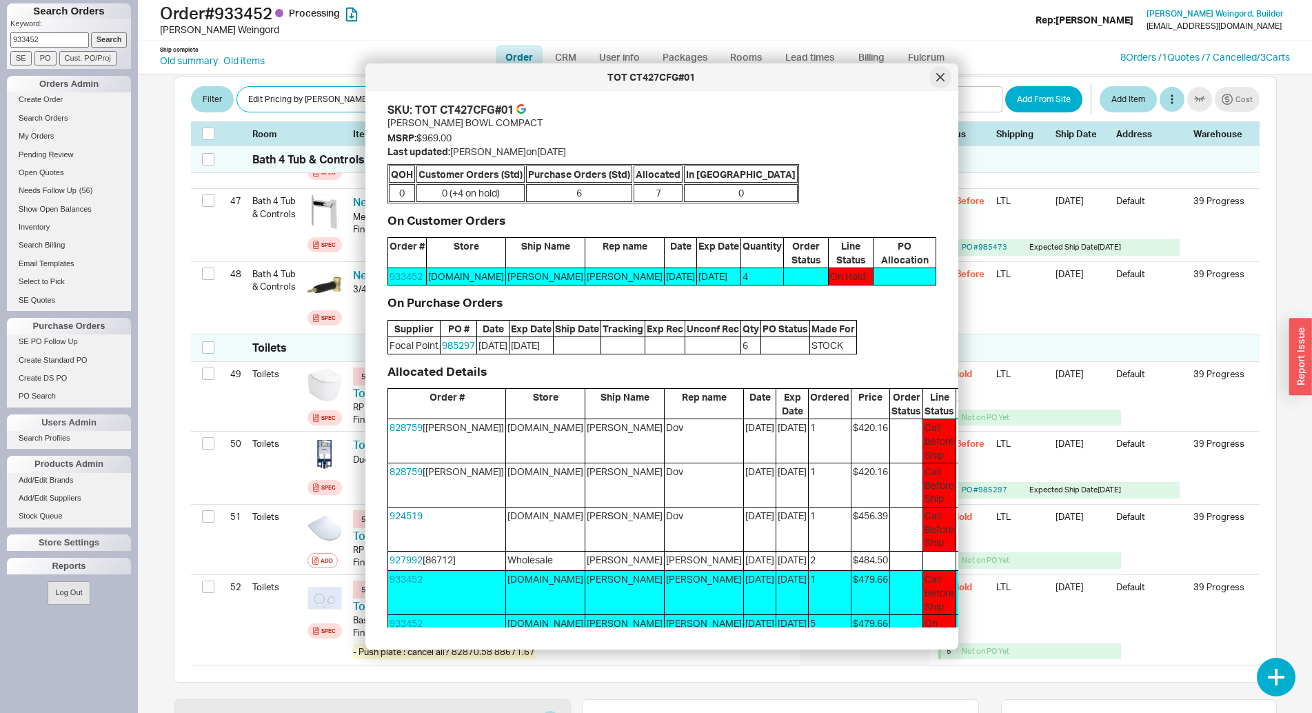
click at [944, 76] on icon at bounding box center [940, 77] width 8 height 8
